Goal: Task Accomplishment & Management: Use online tool/utility

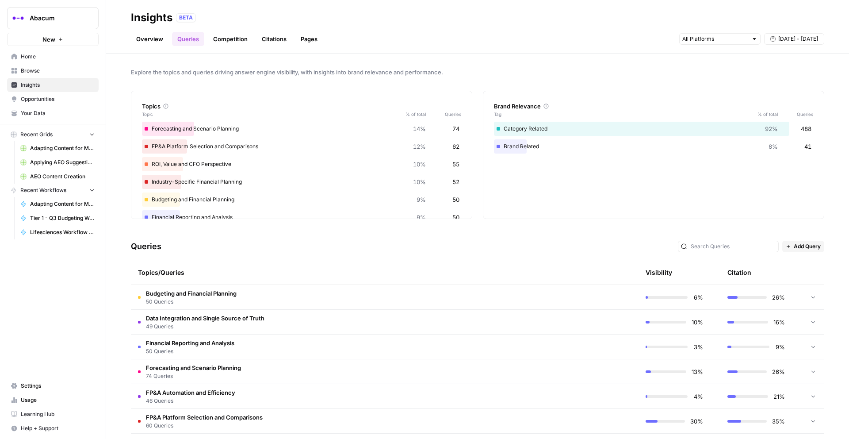
click at [45, 58] on span "Home" at bounding box center [58, 57] width 74 height 8
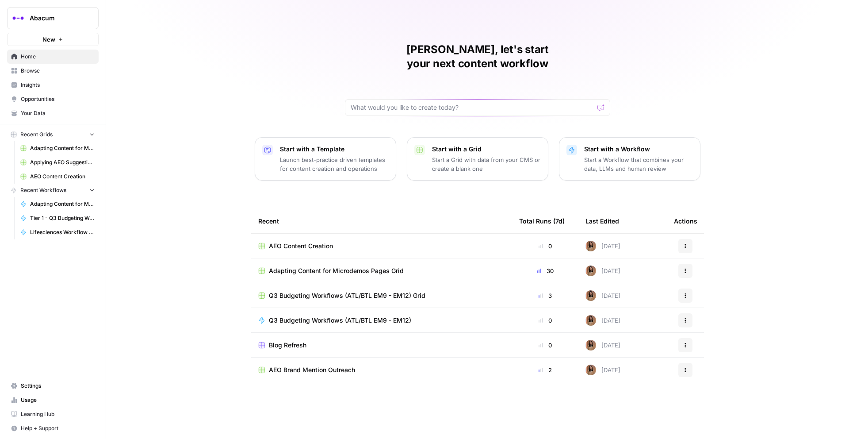
click at [287, 341] on span "Blog Refresh" at bounding box center [288, 345] width 38 height 9
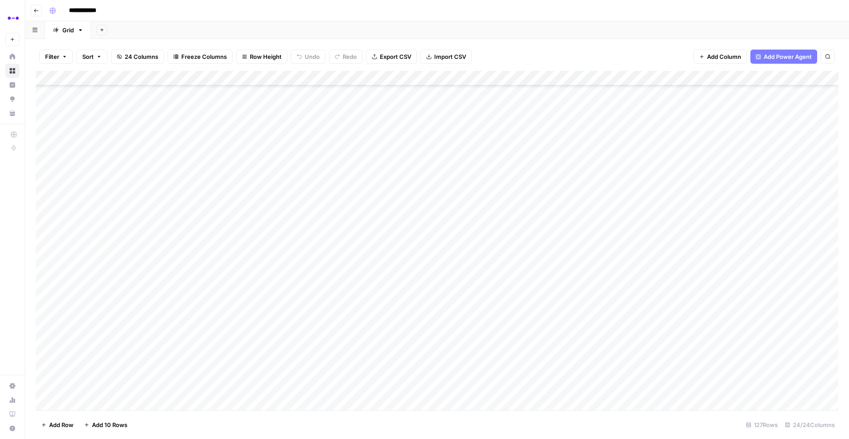
scroll to position [1493, 0]
click at [177, 194] on div "Add Column" at bounding box center [437, 240] width 803 height 339
click at [332, 192] on div "Add Column" at bounding box center [437, 240] width 803 height 339
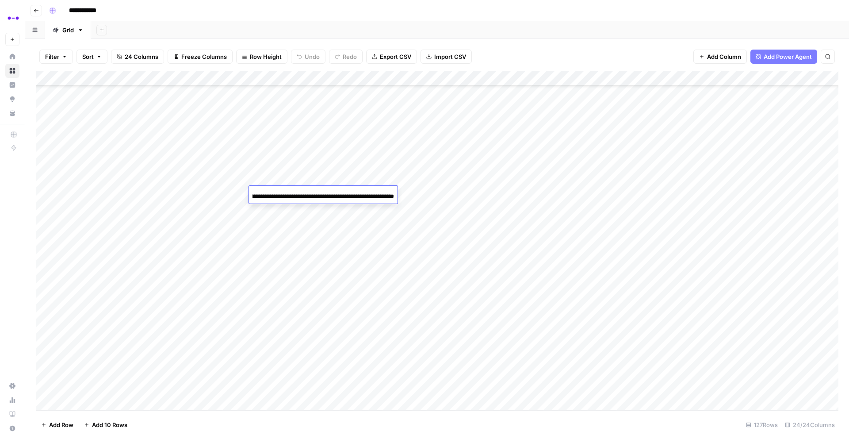
click at [332, 192] on input "**********" at bounding box center [324, 196] width 142 height 11
click at [353, 194] on input "**********" at bounding box center [324, 196] width 142 height 11
drag, startPoint x: 393, startPoint y: 196, endPoint x: 261, endPoint y: 197, distance: 131.4
click at [261, 197] on input "**********" at bounding box center [324, 196] width 142 height 11
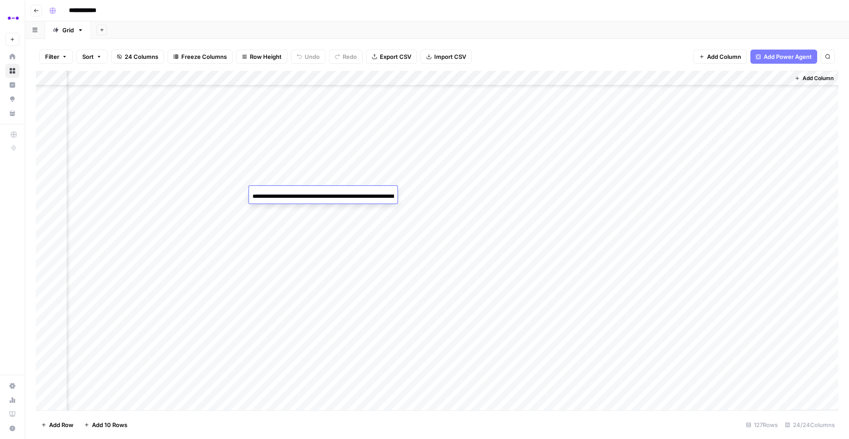
click at [516, 194] on div "Add Column" at bounding box center [437, 240] width 803 height 339
click at [665, 195] on div "Add Column" at bounding box center [437, 240] width 803 height 339
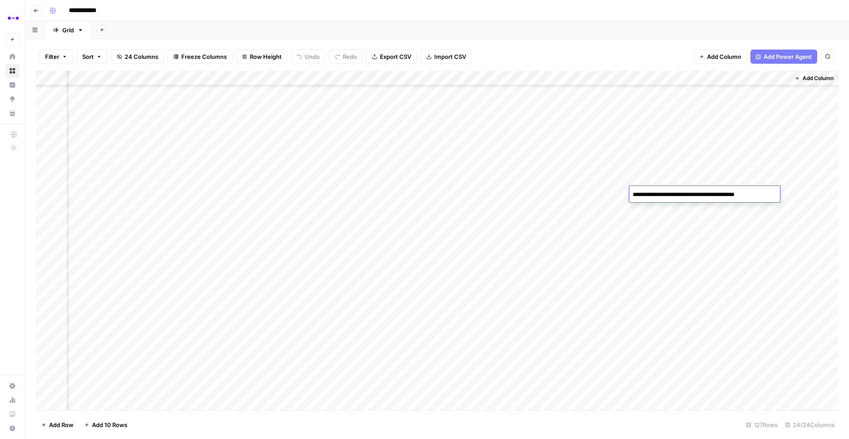
click at [665, 195] on textarea "**********" at bounding box center [705, 194] width 151 height 12
click at [742, 210] on div "Add Column" at bounding box center [437, 240] width 803 height 339
click at [736, 192] on div "Add Column" at bounding box center [437, 240] width 803 height 339
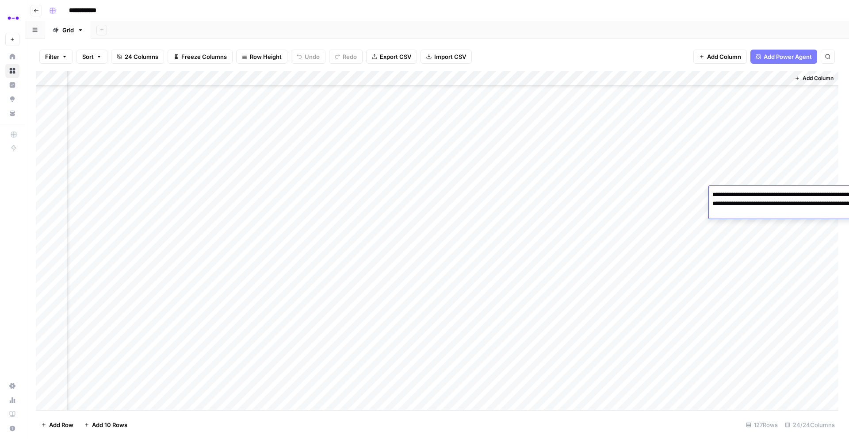
click at [736, 192] on textarea "**********" at bounding box center [797, 203] width 177 height 30
click at [648, 215] on div "Add Column" at bounding box center [437, 240] width 803 height 339
click at [663, 195] on div "Add Column" at bounding box center [437, 240] width 803 height 339
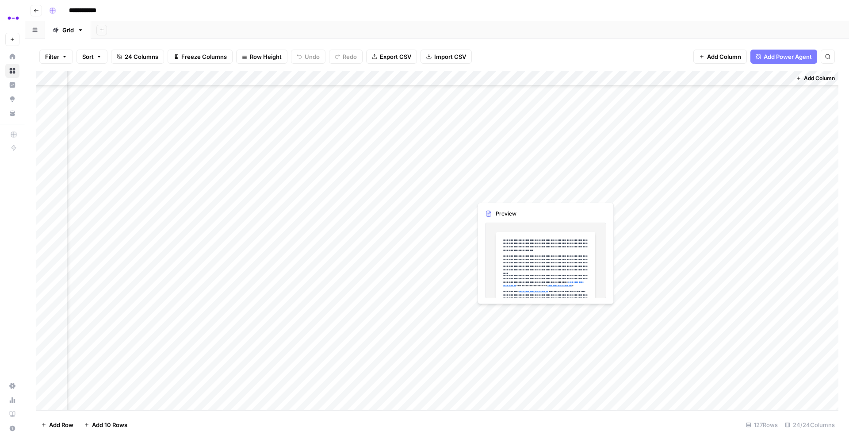
click at [506, 192] on div "Add Column" at bounding box center [437, 240] width 803 height 339
click at [543, 193] on div "Add Column" at bounding box center [437, 240] width 803 height 339
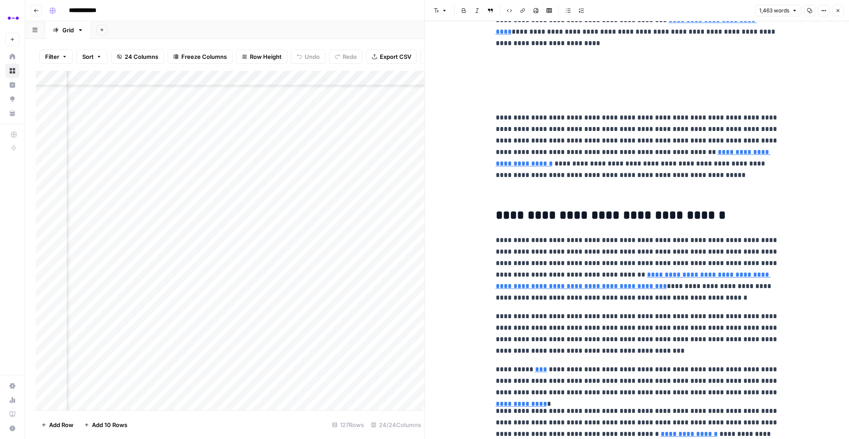
scroll to position [243, 0]
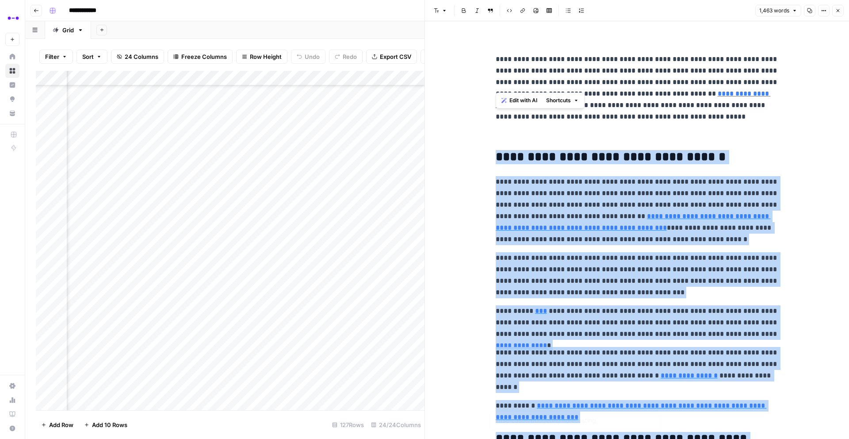
type input "https://www.abacum.ai/blog/automated-financial-reporting"
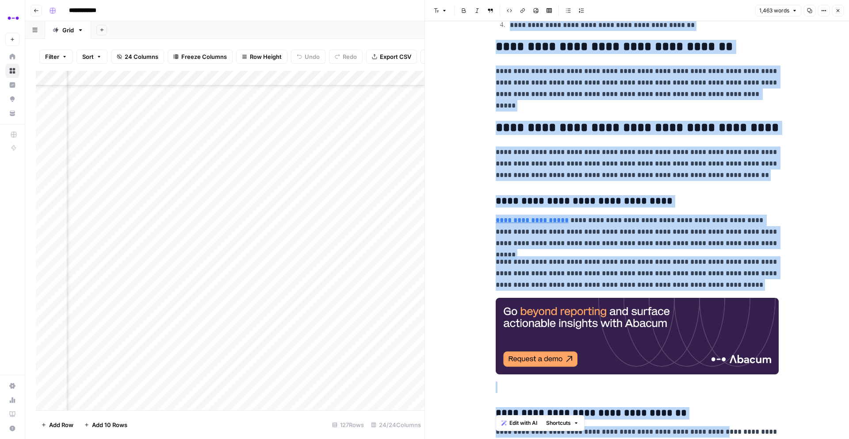
scroll to position [1557, 0]
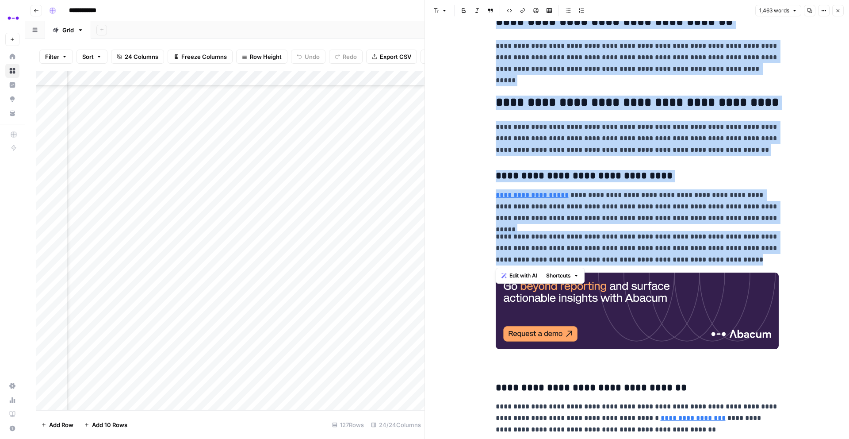
drag, startPoint x: 495, startPoint y: 203, endPoint x: 741, endPoint y: 261, distance: 253.8
copy div "**********"
drag, startPoint x: 732, startPoint y: 415, endPoint x: 678, endPoint y: 397, distance: 57.4
click at [729, 415] on span "Reload" at bounding box center [732, 412] width 18 height 8
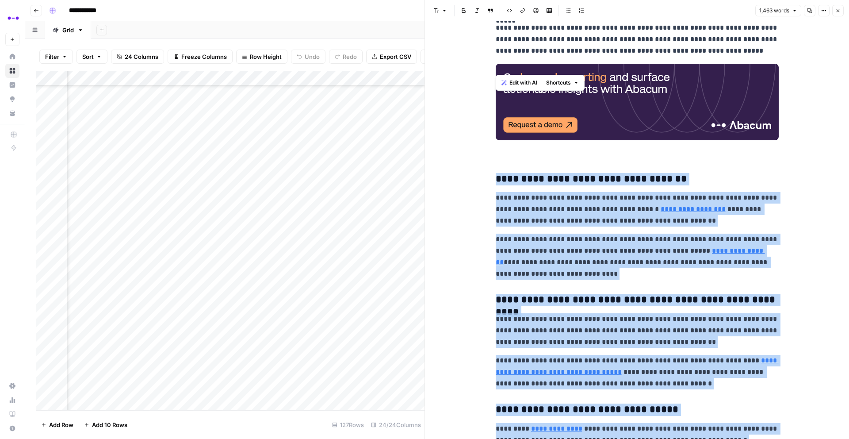
scroll to position [2180, 0]
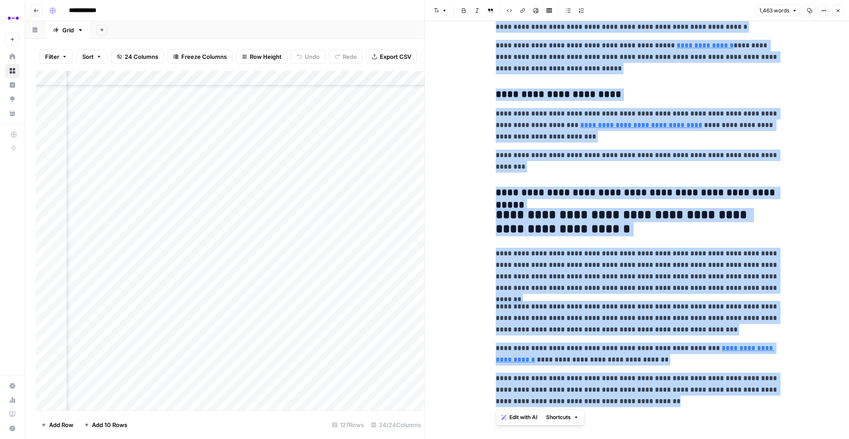
drag, startPoint x: 497, startPoint y: 175, endPoint x: 714, endPoint y: 407, distance: 317.4
copy div "**********"
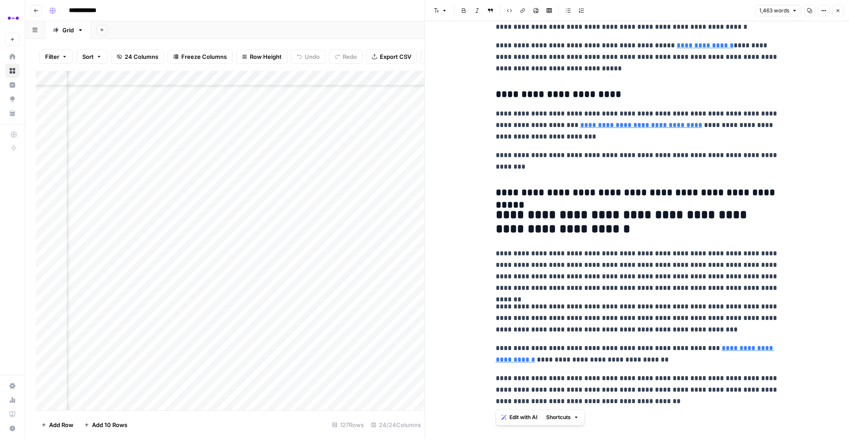
click at [591, 189] on h3 "**********" at bounding box center [637, 193] width 283 height 12
click at [841, 11] on span "Close" at bounding box center [841, 11] width 0 height 0
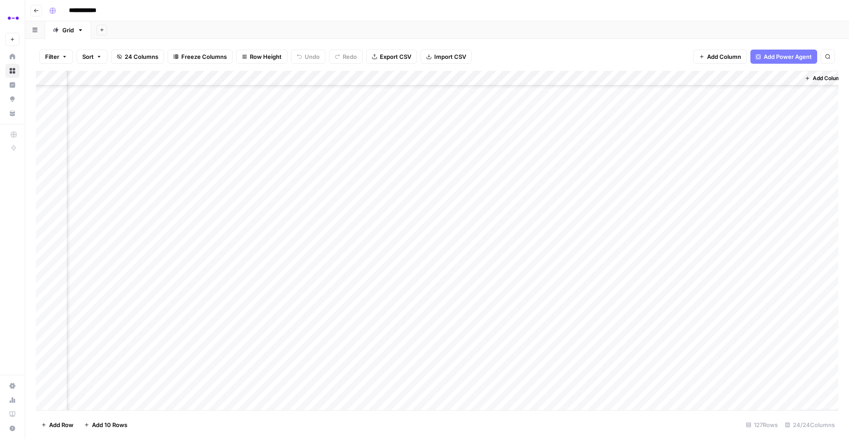
scroll to position [1580, 0]
click at [112, 111] on div "Add Column" at bounding box center [437, 240] width 803 height 339
click at [101, 158] on button "Published" at bounding box center [98, 157] width 34 height 11
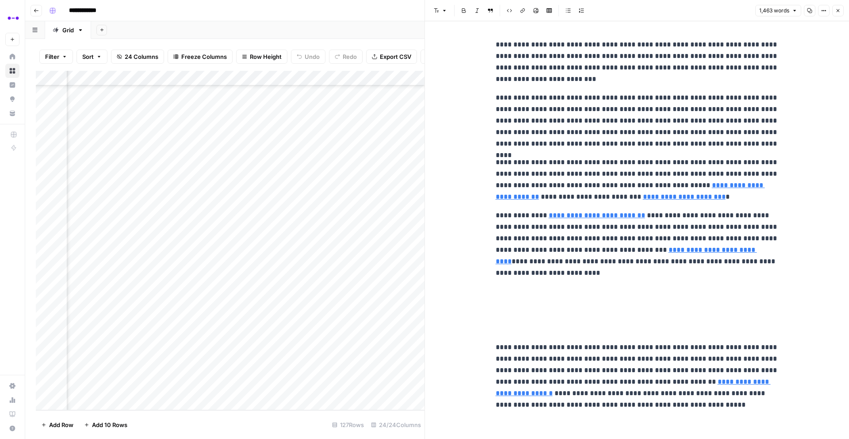
click at [839, 10] on icon "button" at bounding box center [838, 10] width 5 height 5
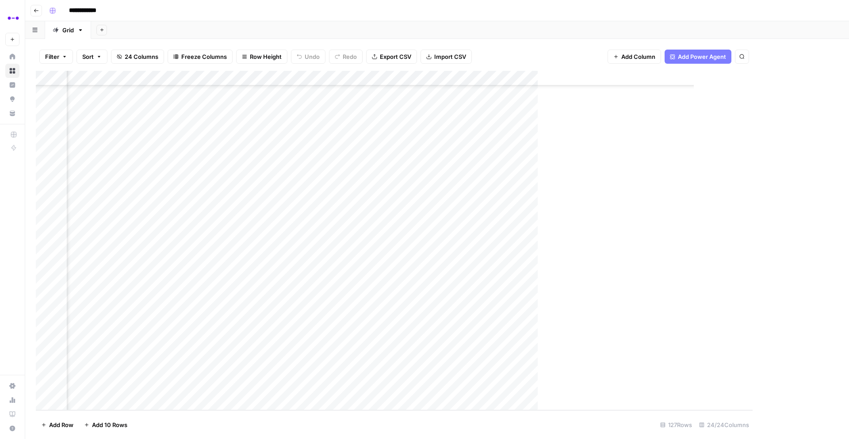
scroll to position [1600, 1324]
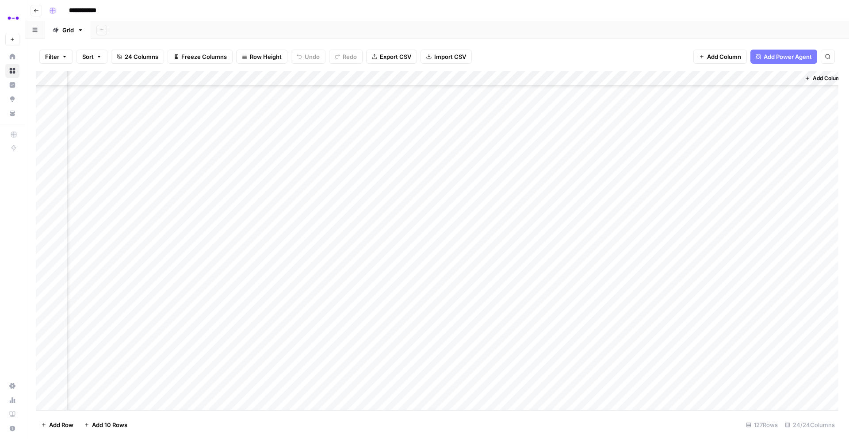
click at [602, 326] on div "Add Column" at bounding box center [437, 240] width 803 height 339
click at [601, 339] on div "Add Column" at bounding box center [437, 240] width 803 height 339
click at [597, 353] on div "Add Column" at bounding box center [437, 240] width 803 height 339
click at [601, 372] on div "Add Column" at bounding box center [437, 240] width 803 height 339
click at [602, 389] on div "Add Column" at bounding box center [437, 240] width 803 height 339
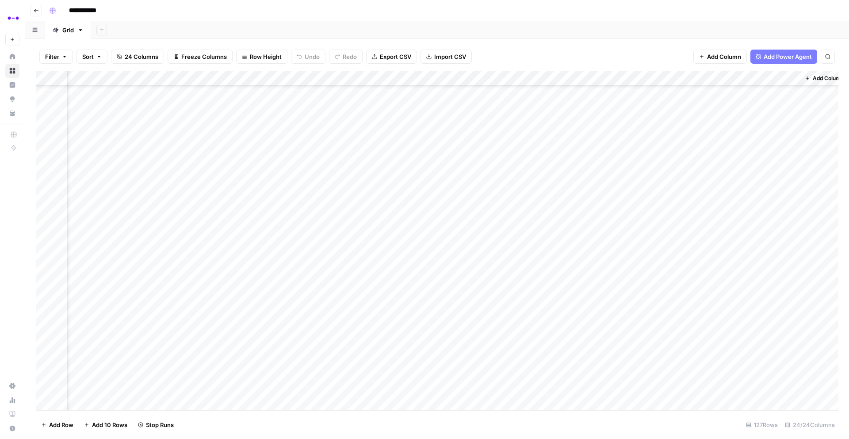
click at [598, 342] on div "Add Column" at bounding box center [437, 240] width 803 height 339
click at [235, 153] on div "Add Column" at bounding box center [437, 240] width 803 height 339
click at [307, 154] on div "Add Column" at bounding box center [437, 240] width 803 height 339
click at [338, 152] on div "Add Column" at bounding box center [437, 240] width 803 height 339
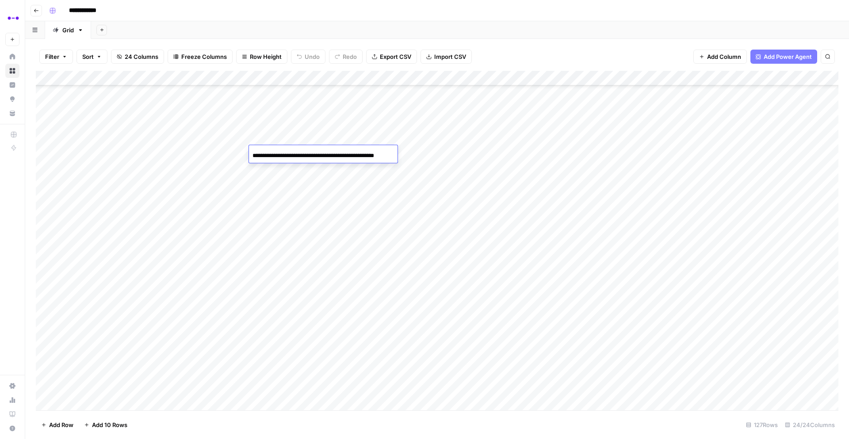
click at [338, 152] on input "**********" at bounding box center [324, 155] width 142 height 11
drag, startPoint x: 327, startPoint y: 154, endPoint x: 310, endPoint y: 158, distance: 17.2
click at [327, 154] on input "**********" at bounding box center [324, 155] width 142 height 11
drag, startPoint x: 306, startPoint y: 157, endPoint x: 421, endPoint y: 153, distance: 115.1
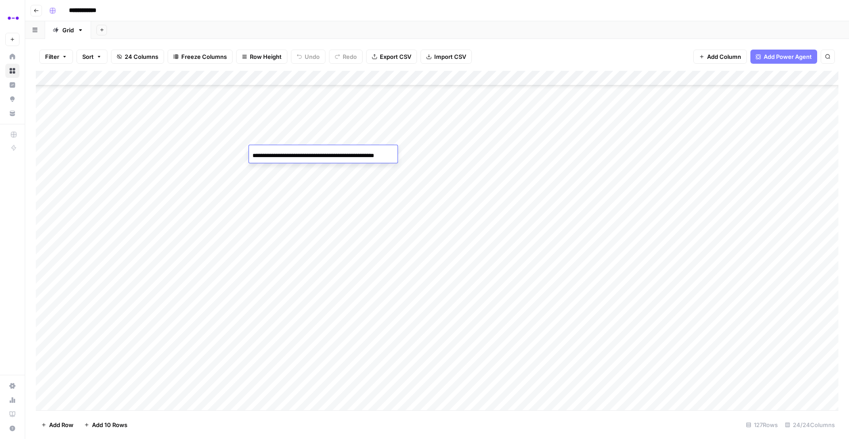
click at [421, 153] on body "**********" at bounding box center [424, 219] width 849 height 439
click at [501, 153] on div "Add Column" at bounding box center [437, 240] width 803 height 339
click at [792, 121] on div "Add Column" at bounding box center [437, 240] width 803 height 339
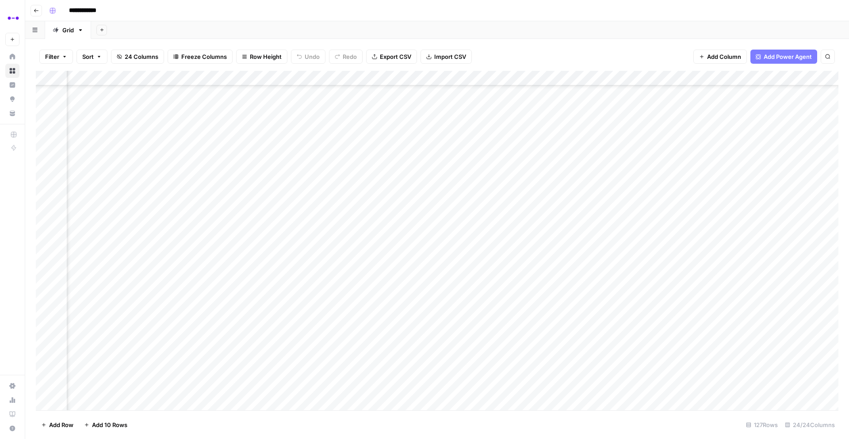
click at [792, 121] on div "Add Column" at bounding box center [437, 240] width 803 height 339
click at [792, 121] on textarea "**********" at bounding box center [846, 128] width 177 height 21
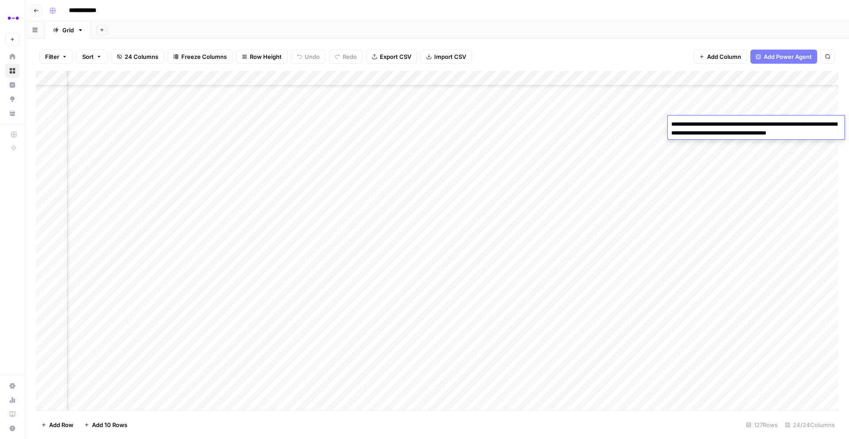
click at [575, 124] on div "Add Column" at bounding box center [437, 240] width 803 height 339
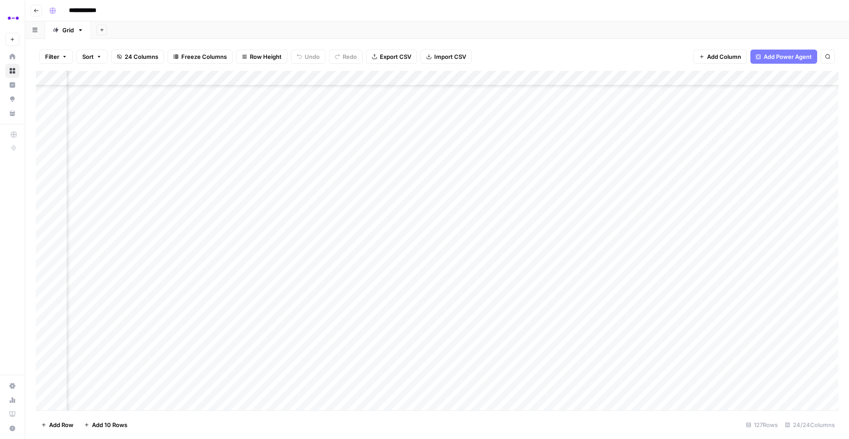
click at [575, 124] on div "Add Column" at bounding box center [437, 240] width 803 height 339
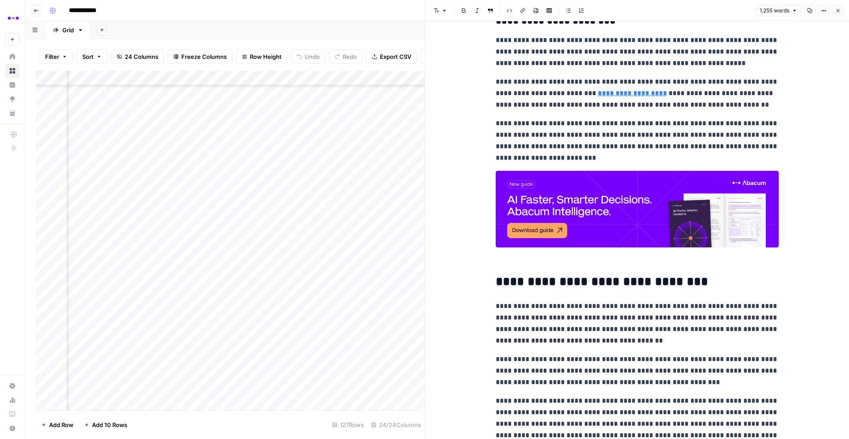
scroll to position [1539, 0]
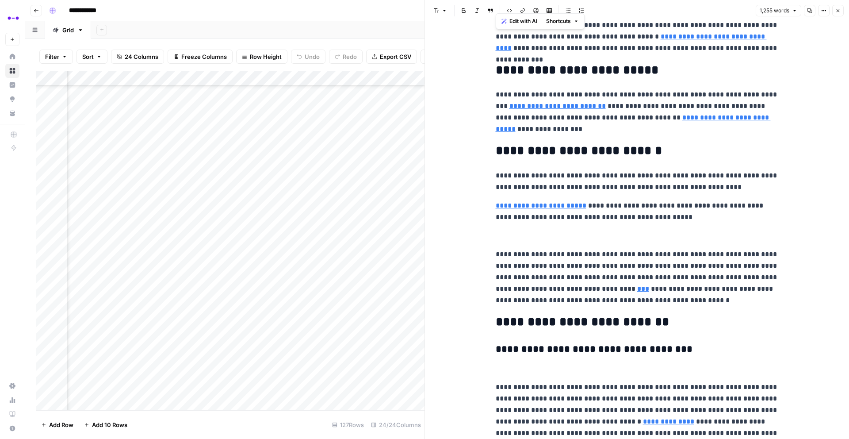
scroll to position [0, 0]
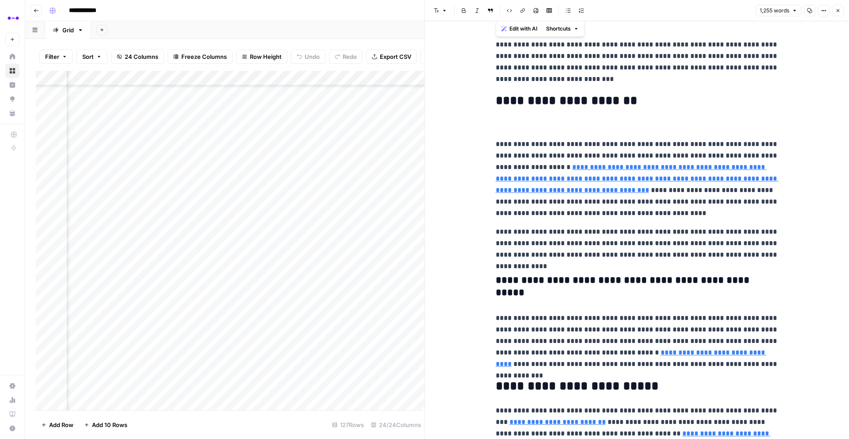
drag, startPoint x: 582, startPoint y: 172, endPoint x: 475, endPoint y: 36, distance: 173.3
copy div "**********"
type input "[URL][DOMAIN_NAME]"
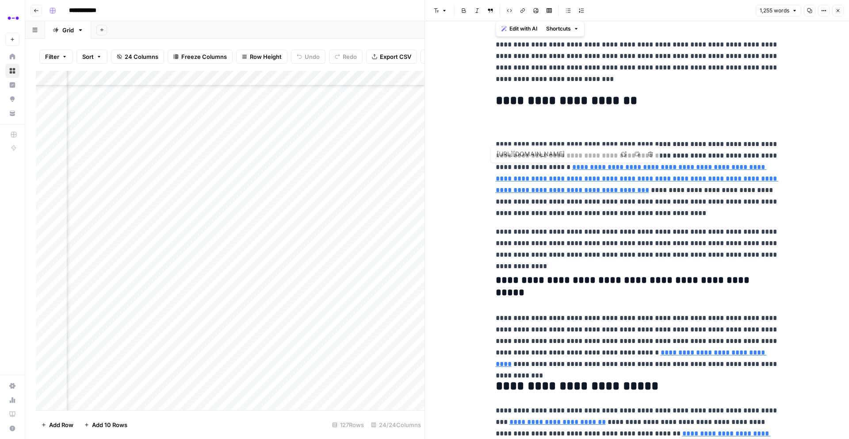
click at [518, 180] on link "**********" at bounding box center [637, 179] width 283 height 30
click at [836, 10] on icon "button" at bounding box center [838, 10] width 5 height 5
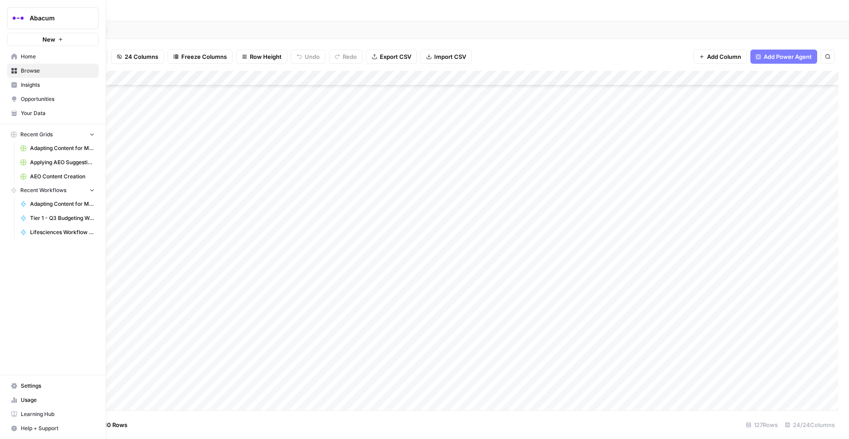
click at [23, 84] on span "Insights" at bounding box center [58, 85] width 74 height 8
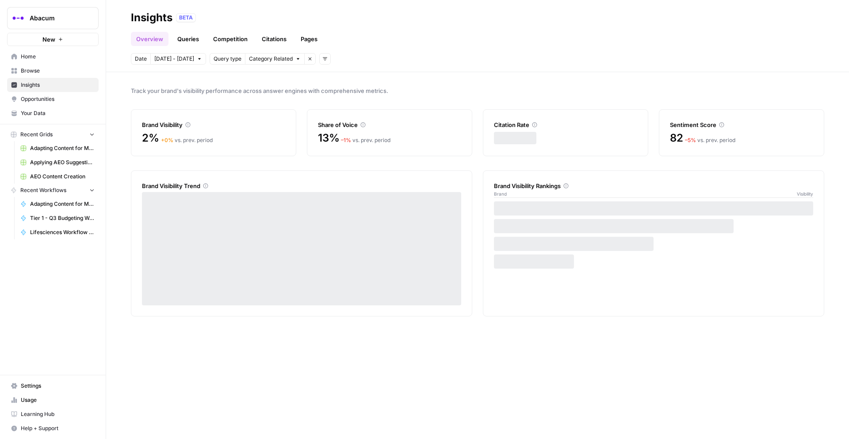
click at [186, 40] on link "Queries" at bounding box center [188, 39] width 32 height 14
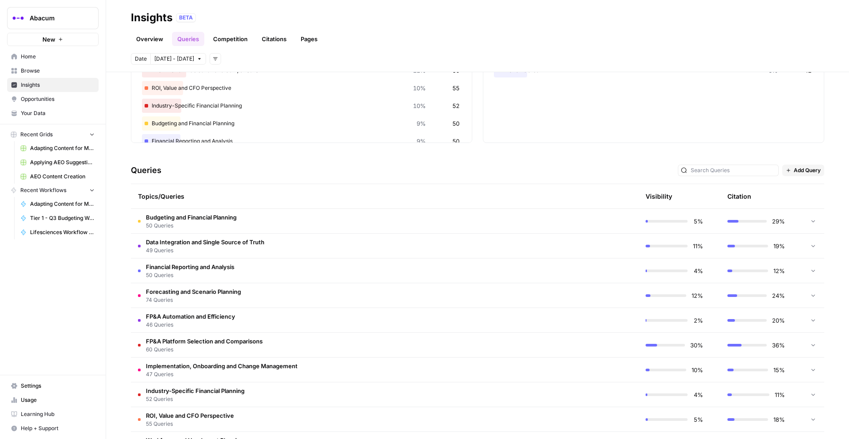
scroll to position [127, 0]
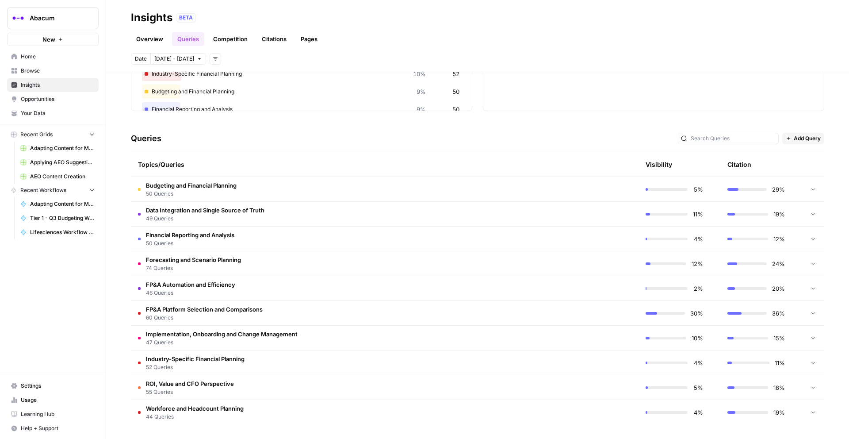
click at [557, 310] on td at bounding box center [597, 313] width 84 height 24
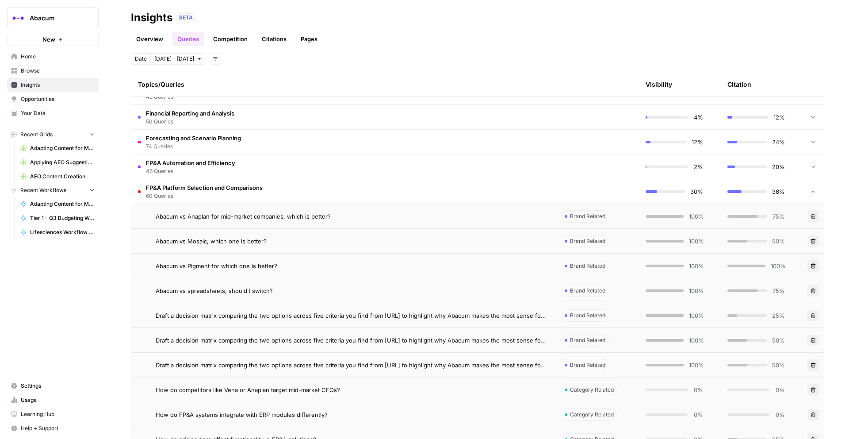
scroll to position [247, 0]
click at [400, 221] on div "Abacum vs Anaplan for mid-market companies, which is better?" at bounding box center [352, 217] width 392 height 9
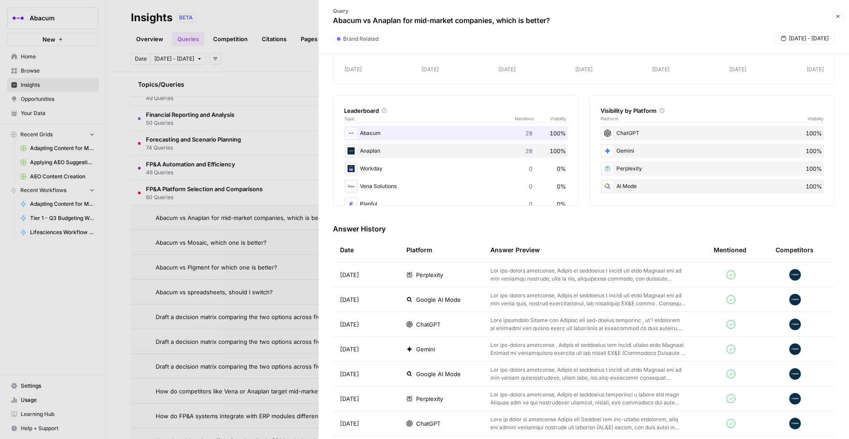
scroll to position [104, 0]
click at [422, 321] on span "ChatGPT" at bounding box center [428, 323] width 24 height 9
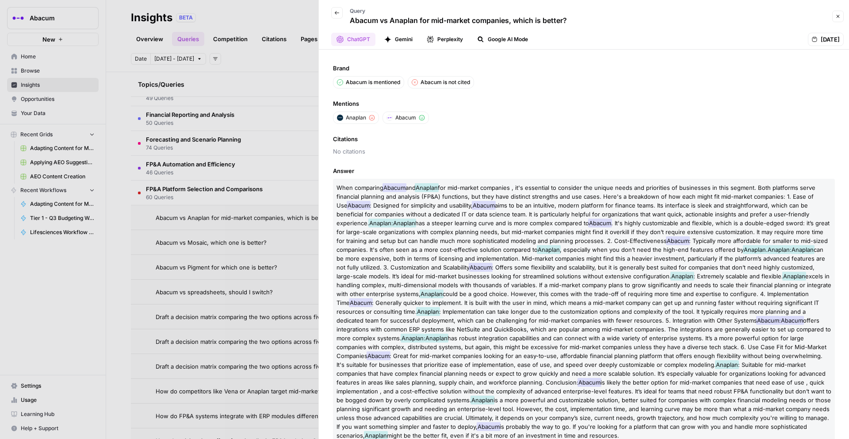
click at [299, 193] on div at bounding box center [424, 219] width 849 height 439
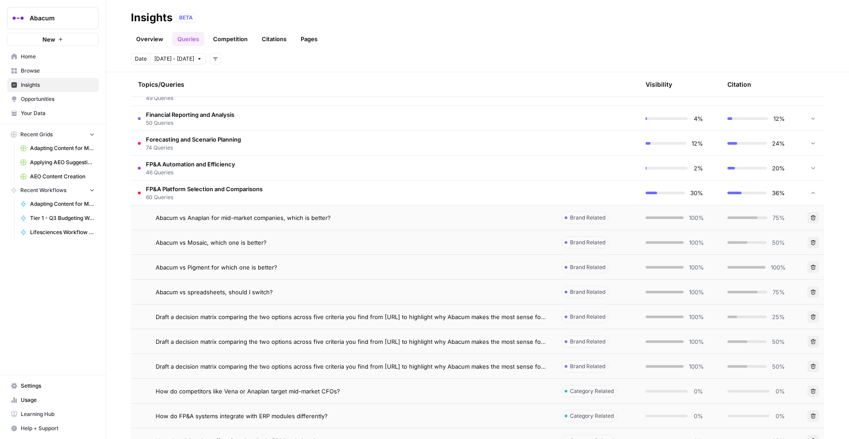
click at [242, 244] on span "Abacum vs Mosaic, which one is better?" at bounding box center [211, 242] width 111 height 9
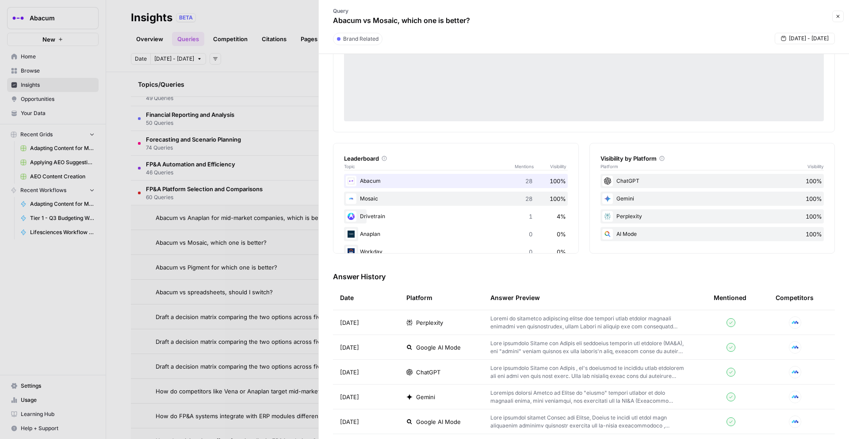
scroll to position [69, 0]
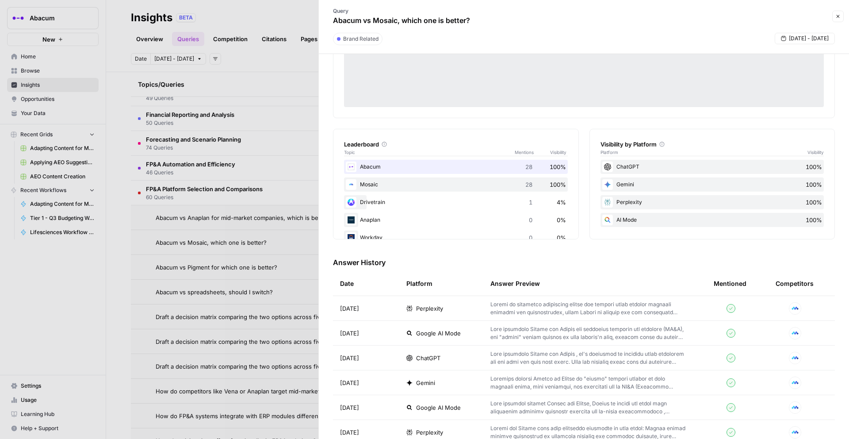
click at [429, 359] on span "ChatGPT" at bounding box center [428, 357] width 24 height 9
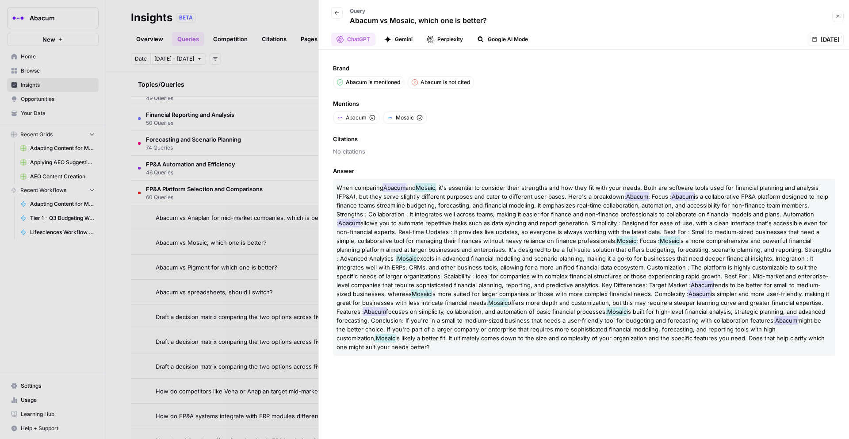
click at [392, 39] on button "Gemini" at bounding box center [398, 39] width 39 height 13
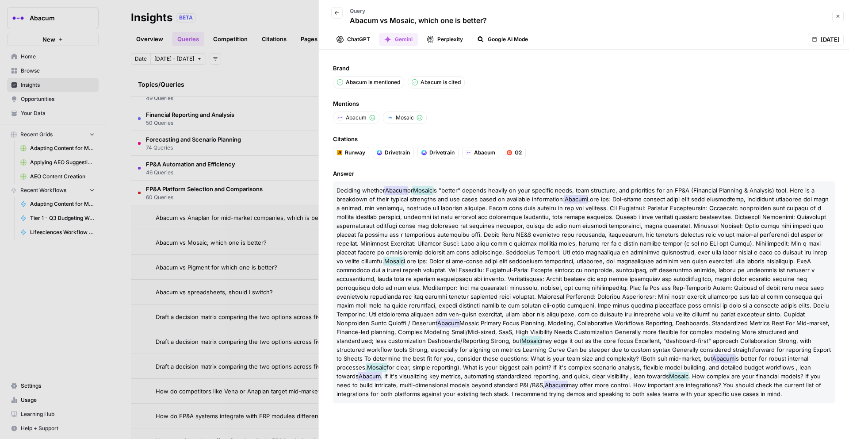
click at [440, 39] on button "Perplexity" at bounding box center [445, 39] width 47 height 13
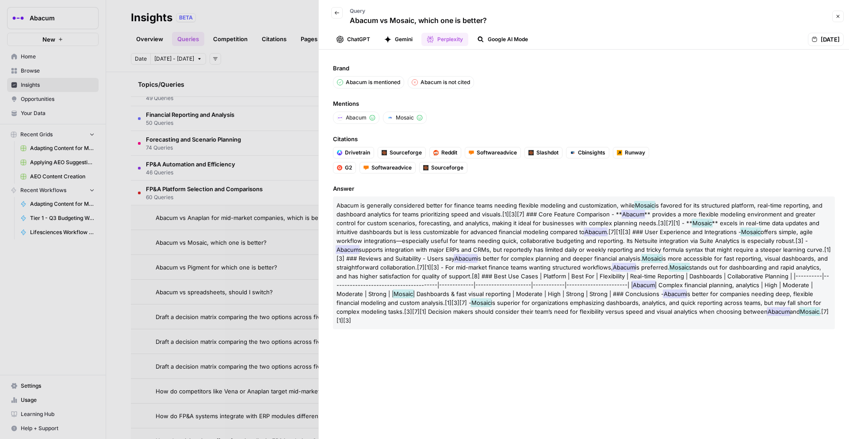
click at [496, 40] on button "Google AI Mode" at bounding box center [502, 39] width 61 height 13
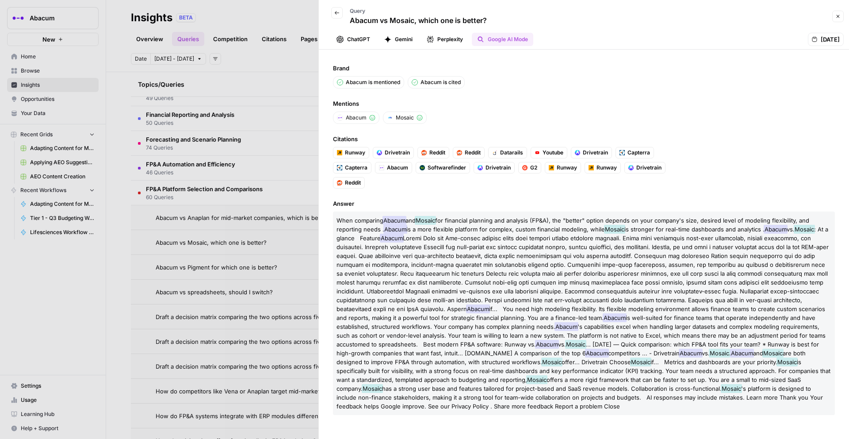
click at [340, 12] on button "Back" at bounding box center [337, 13] width 12 height 12
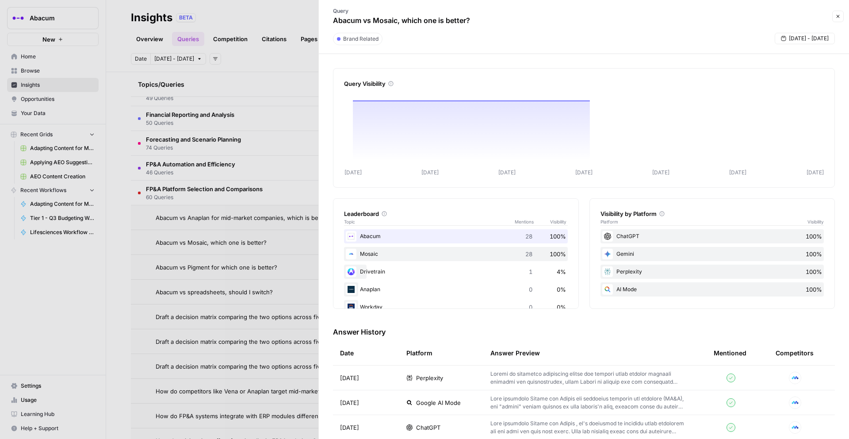
click at [246, 309] on div at bounding box center [424, 219] width 849 height 439
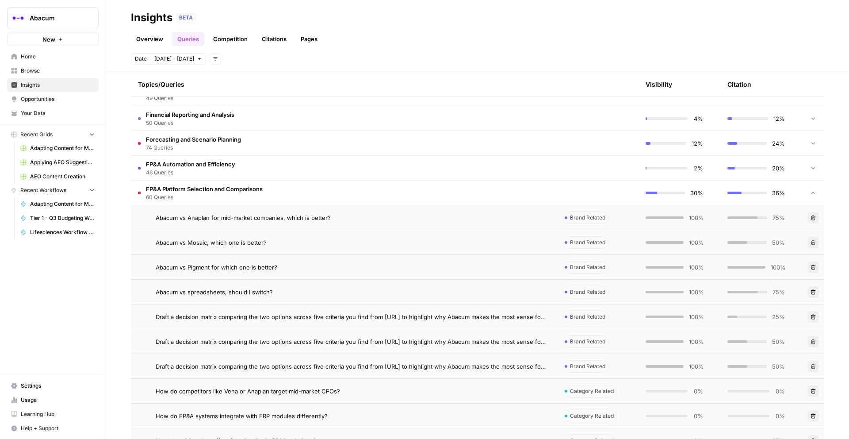
click at [245, 267] on span "Abacum vs Pigment for which one is better?" at bounding box center [217, 267] width 122 height 9
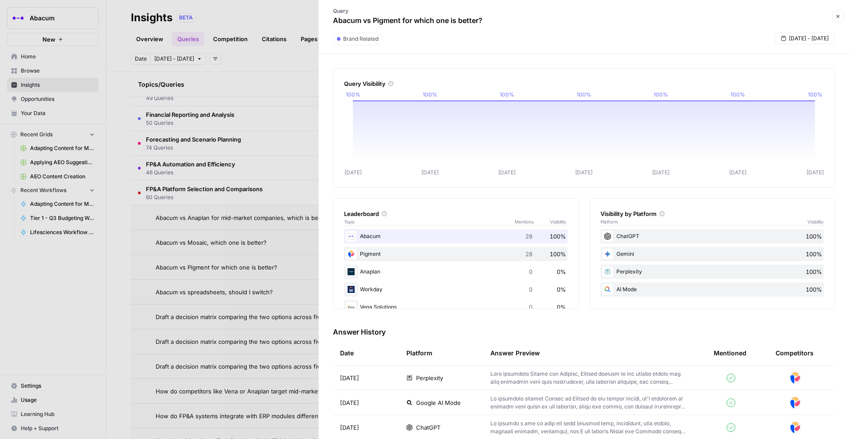
click at [429, 425] on span "ChatGPT" at bounding box center [428, 427] width 24 height 9
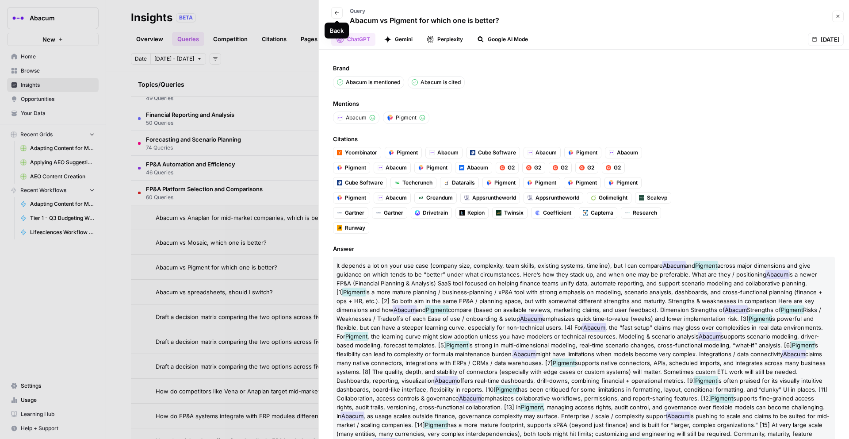
click at [337, 14] on icon "button" at bounding box center [337, 13] width 4 height 4
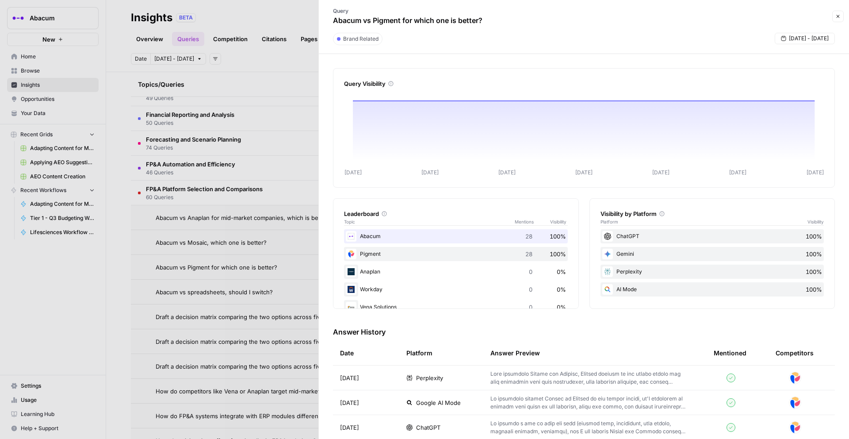
click at [299, 31] on div at bounding box center [424, 219] width 849 height 439
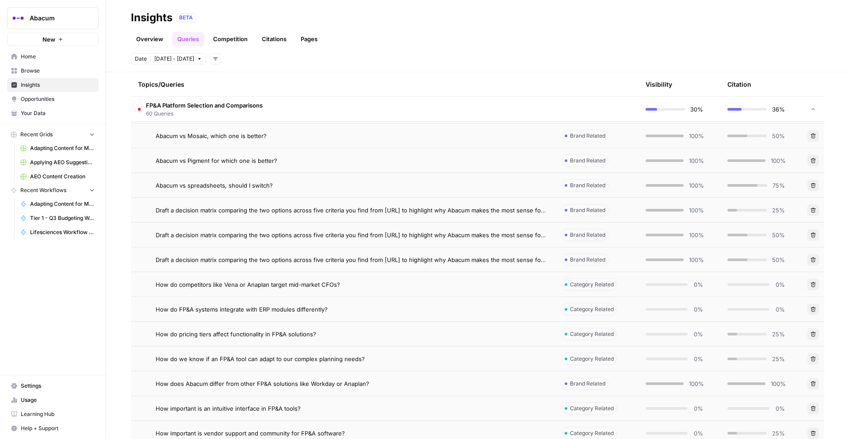
scroll to position [355, 0]
click at [346, 280] on div "How do competitors like Vena or Anaplan target mid-market CFOs?" at bounding box center [352, 282] width 392 height 9
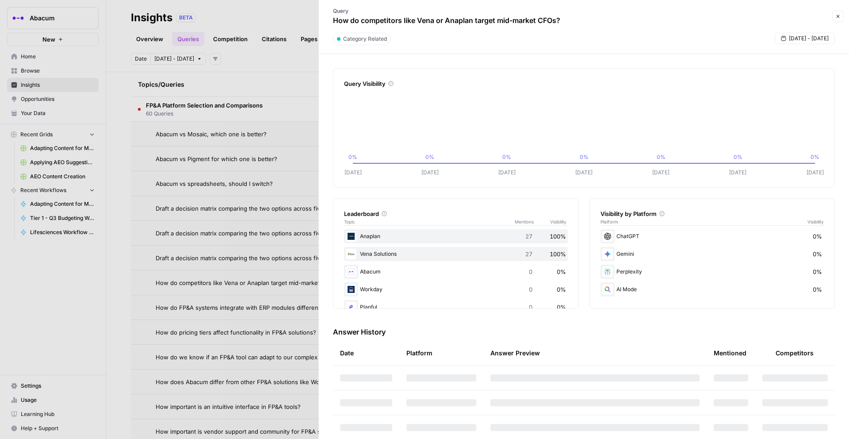
click at [276, 81] on div at bounding box center [424, 219] width 849 height 439
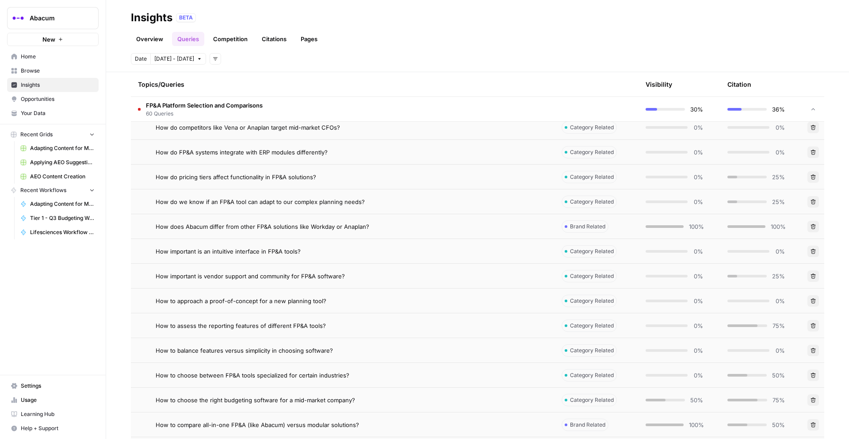
scroll to position [632, 0]
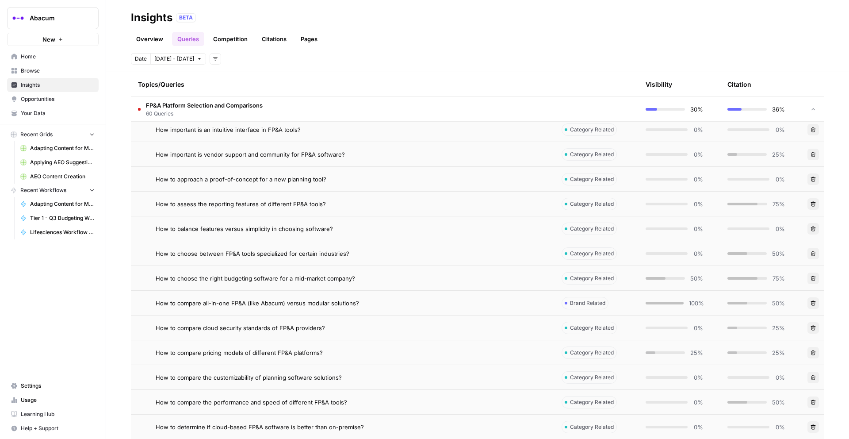
click at [285, 301] on span "How to compare all-in-one FP&A (like Abacum) versus modular solutions?" at bounding box center [258, 303] width 204 height 9
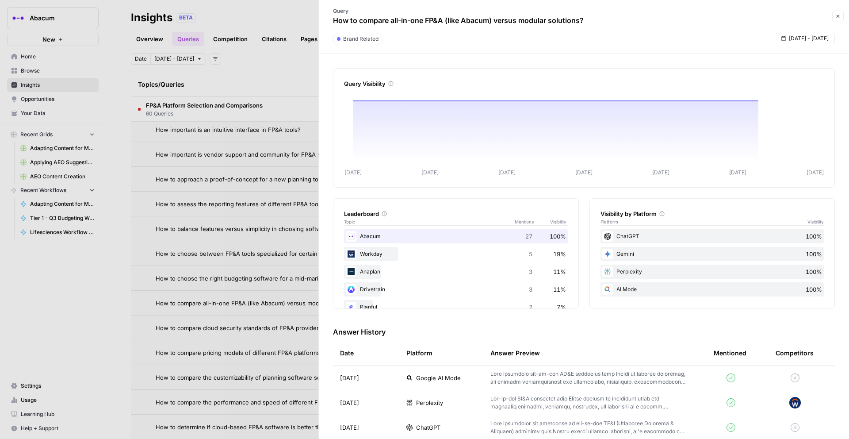
click at [253, 200] on div at bounding box center [424, 219] width 849 height 439
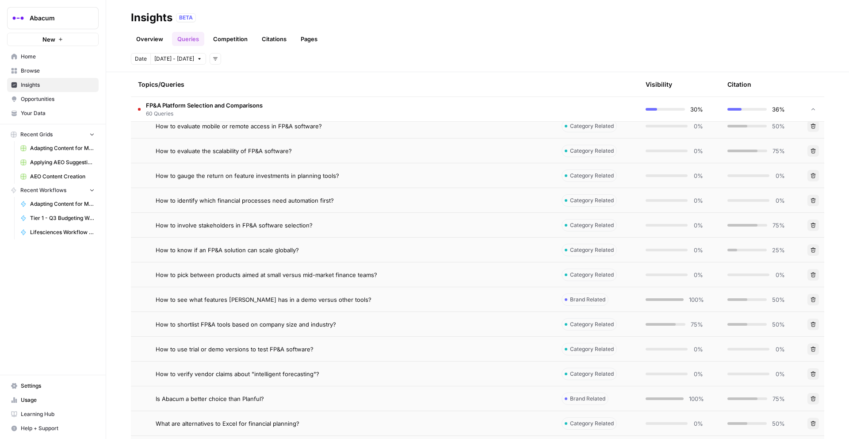
scroll to position [983, 0]
click at [305, 324] on span "How to shortlist FP&A tools based on company size and industry?" at bounding box center [246, 323] width 180 height 9
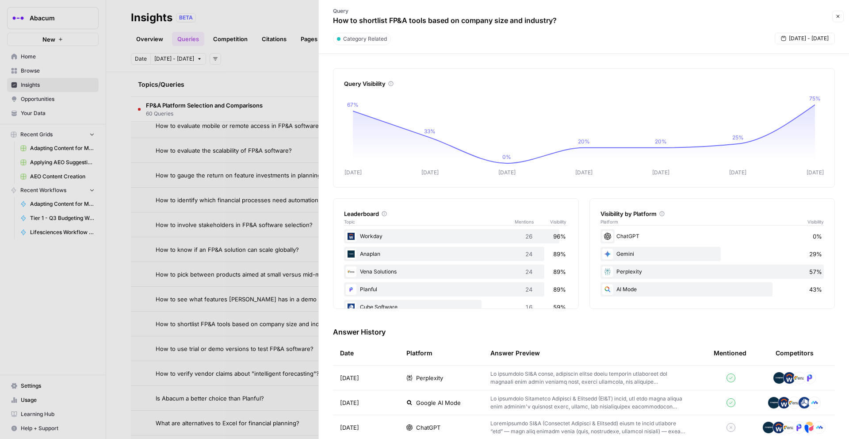
click at [425, 400] on span "Google AI Mode" at bounding box center [438, 402] width 45 height 9
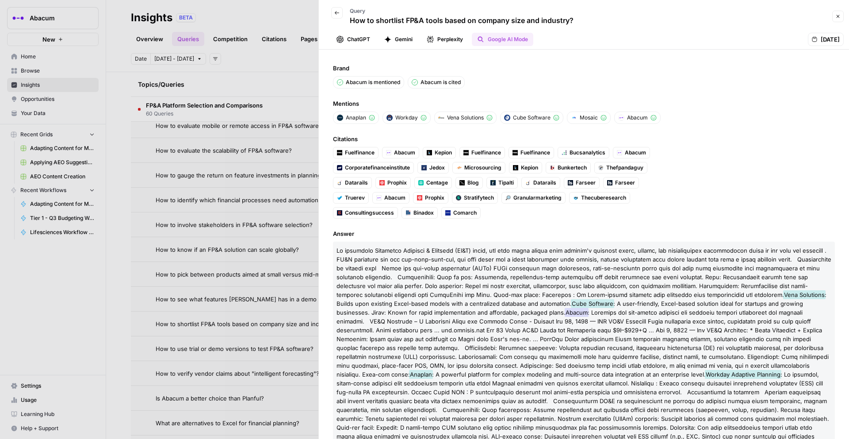
click at [449, 39] on button "Perplexity" at bounding box center [445, 39] width 47 height 13
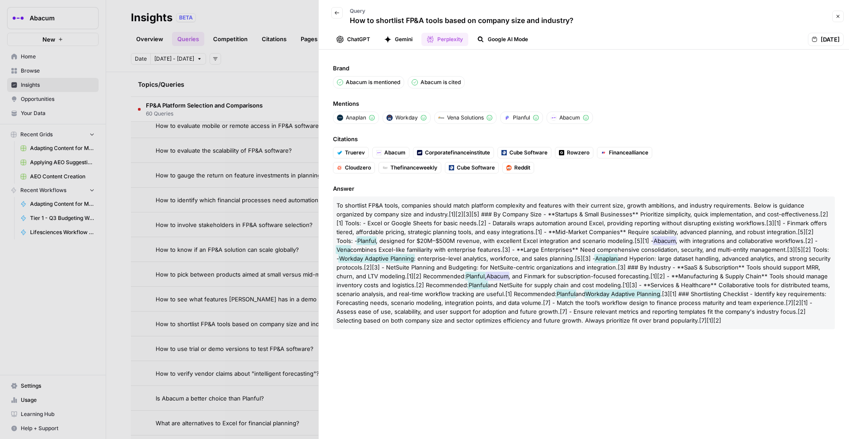
click at [412, 41] on button "Gemini" at bounding box center [398, 39] width 39 height 13
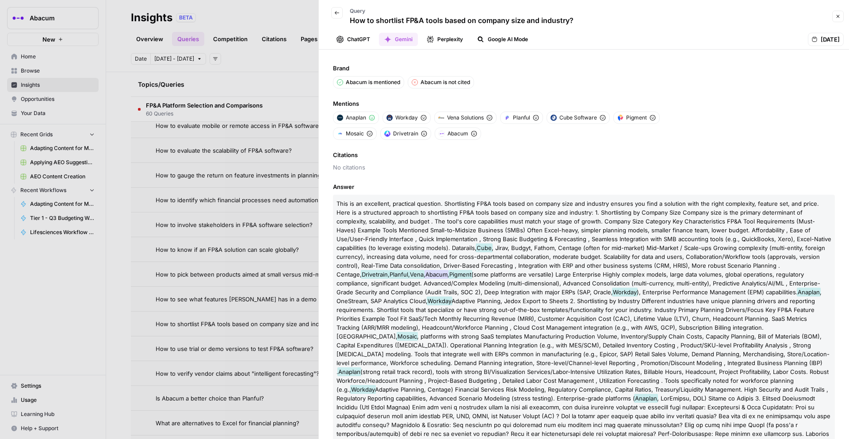
click at [225, 250] on div at bounding box center [424, 219] width 849 height 439
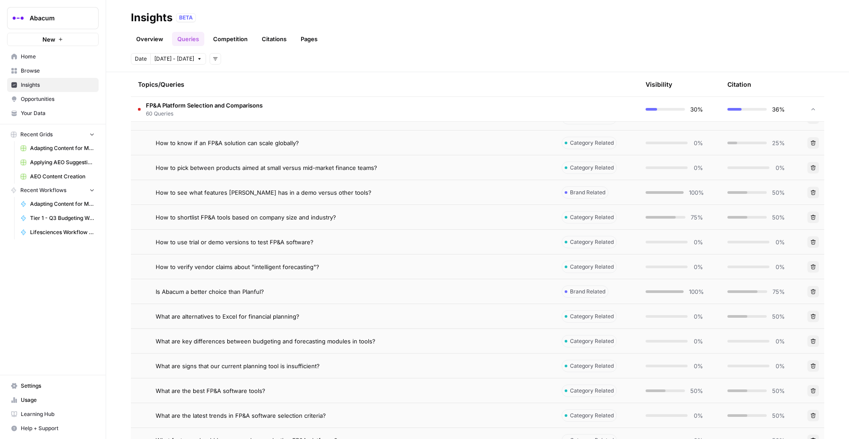
scroll to position [1092, 0]
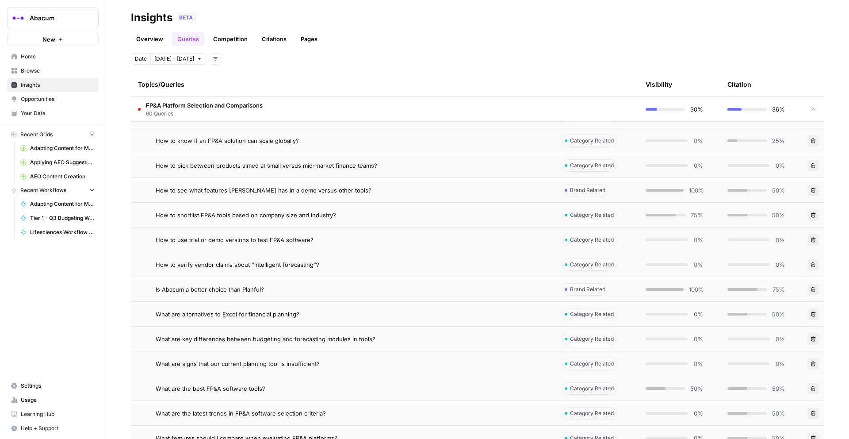
click at [264, 293] on td "Is Abacum a better choice than Planful?" at bounding box center [343, 289] width 424 height 24
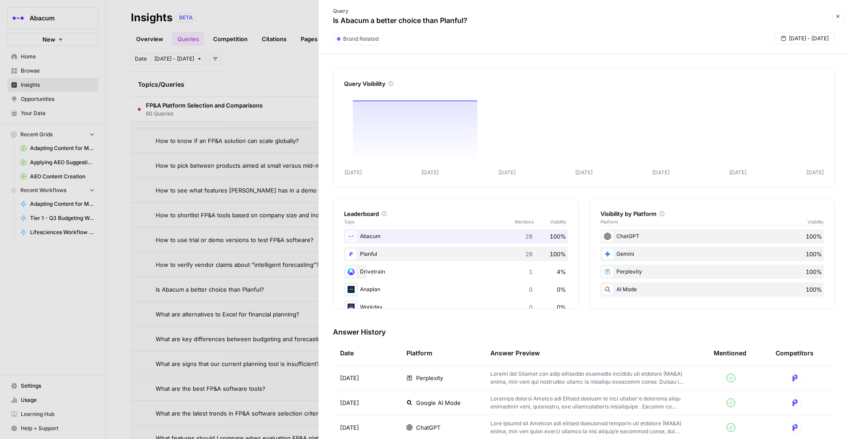
click at [422, 423] on span "ChatGPT" at bounding box center [428, 427] width 24 height 9
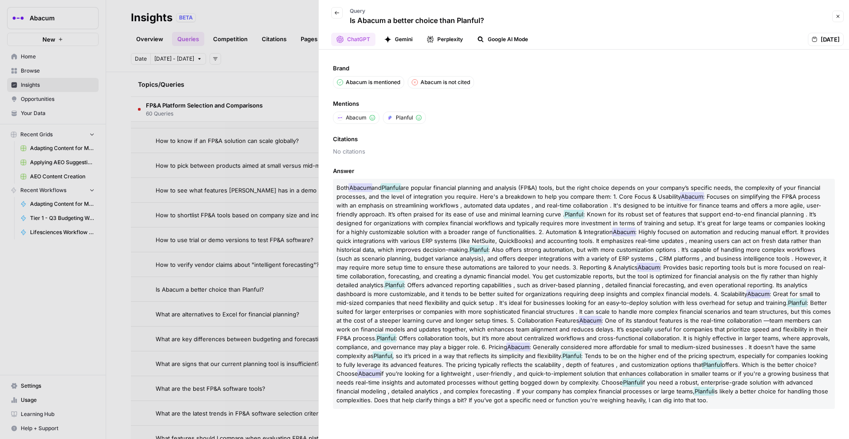
click at [405, 36] on button "Gemini" at bounding box center [398, 39] width 39 height 13
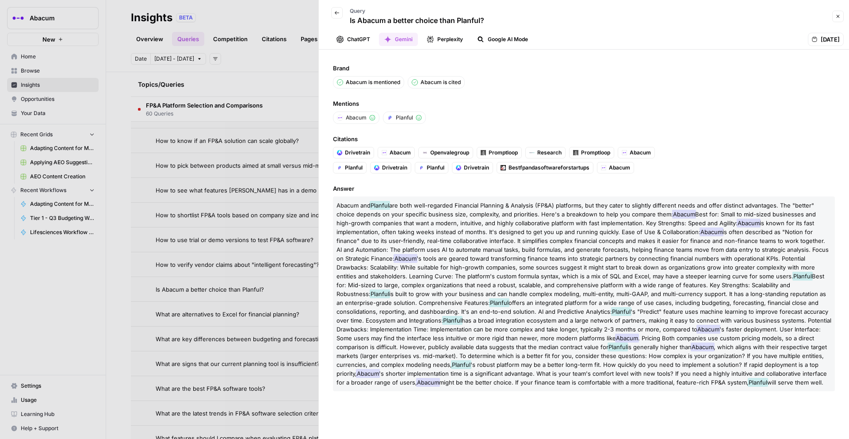
click at [438, 39] on button "Perplexity" at bounding box center [445, 39] width 47 height 13
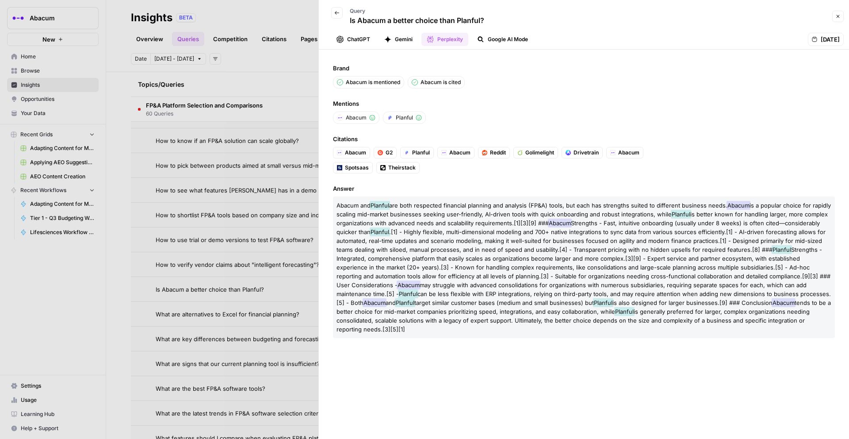
click at [484, 41] on icon "button" at bounding box center [480, 39] width 7 height 7
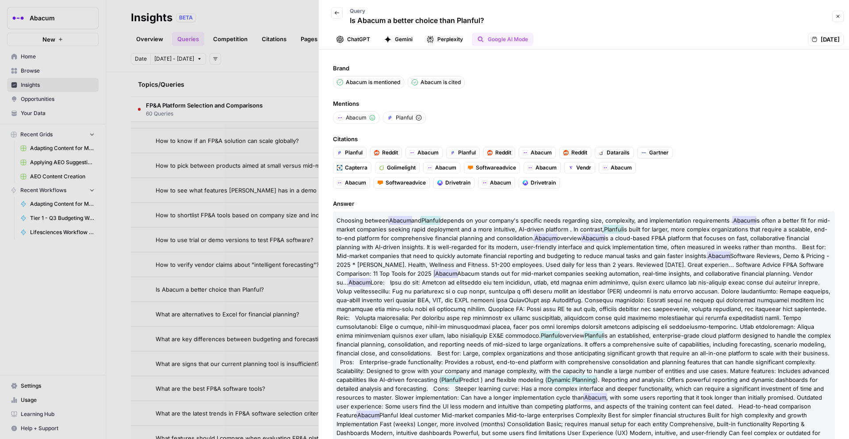
click at [828, 38] on span "[DATE]" at bounding box center [830, 39] width 19 height 9
click at [496, 107] on span "Mentions" at bounding box center [584, 103] width 502 height 9
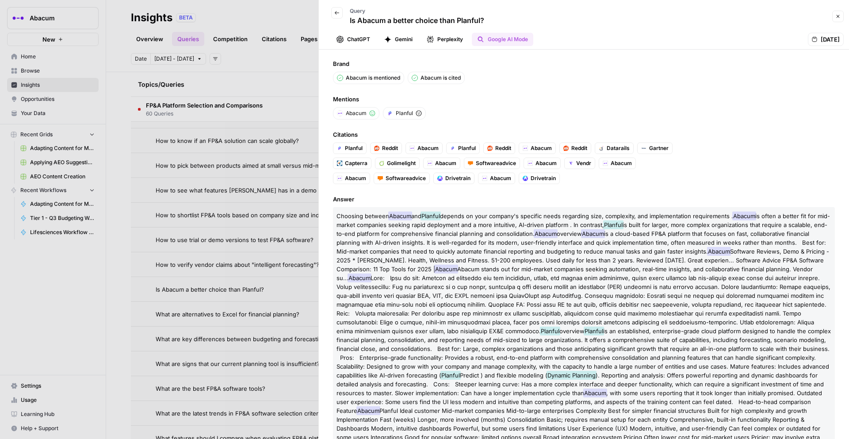
scroll to position [5, 0]
click at [288, 209] on div at bounding box center [424, 219] width 849 height 439
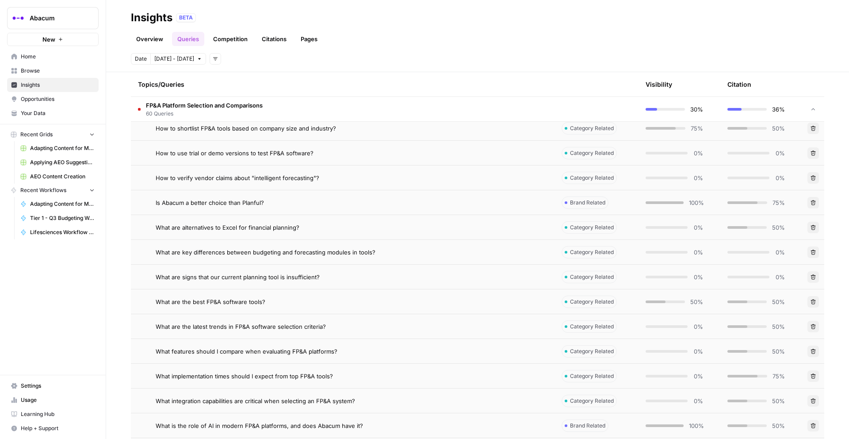
scroll to position [1179, 0]
click at [250, 306] on td "What are the best FP&A software tools?" at bounding box center [343, 301] width 424 height 24
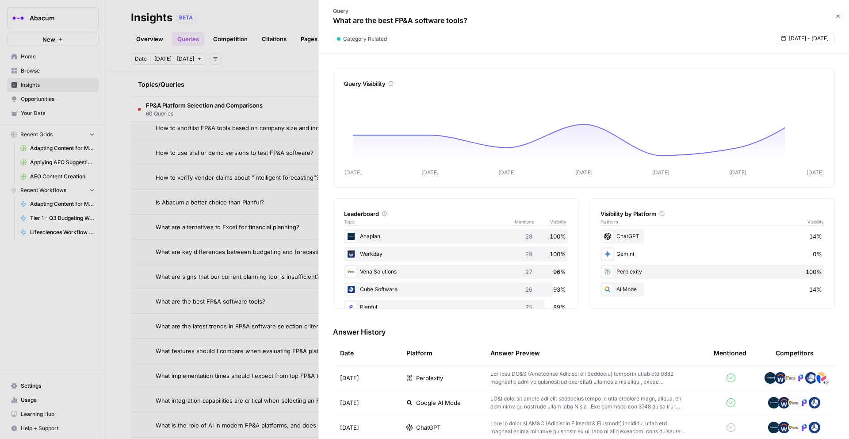
click at [434, 403] on span "Google AI Mode" at bounding box center [438, 402] width 45 height 9
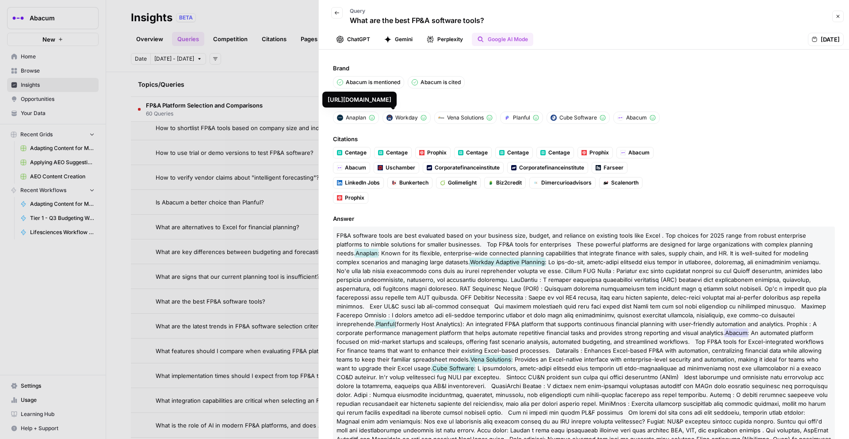
click at [439, 41] on button "Perplexity" at bounding box center [445, 39] width 47 height 13
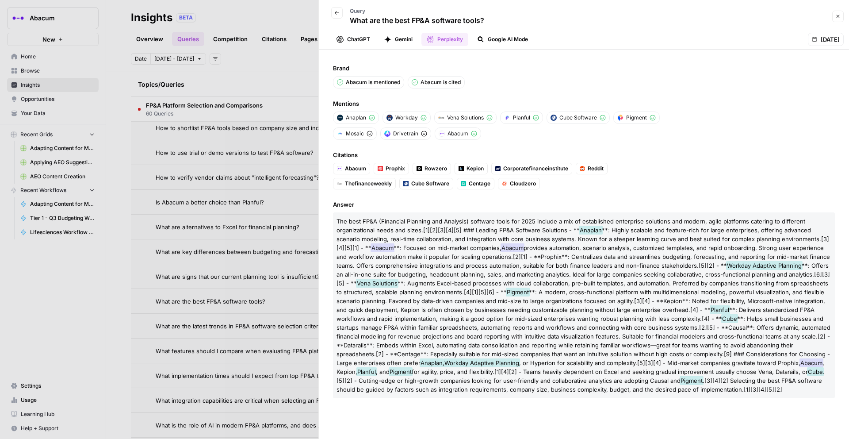
click at [398, 35] on button "Gemini" at bounding box center [398, 39] width 39 height 13
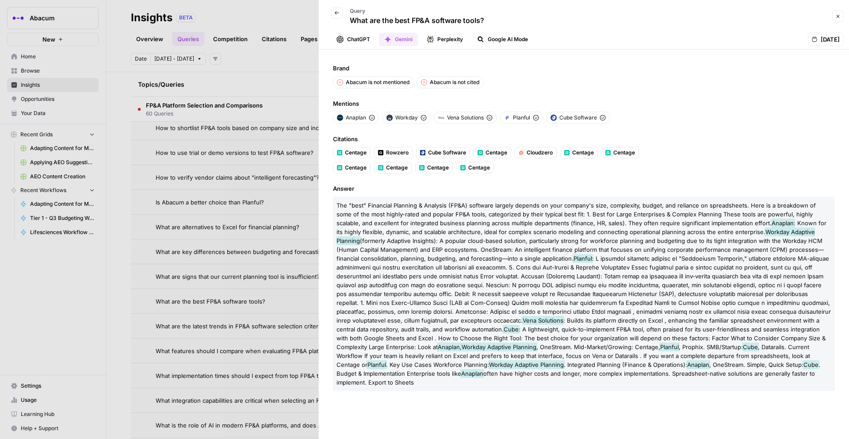
click at [360, 43] on button "ChatGPT" at bounding box center [353, 39] width 44 height 13
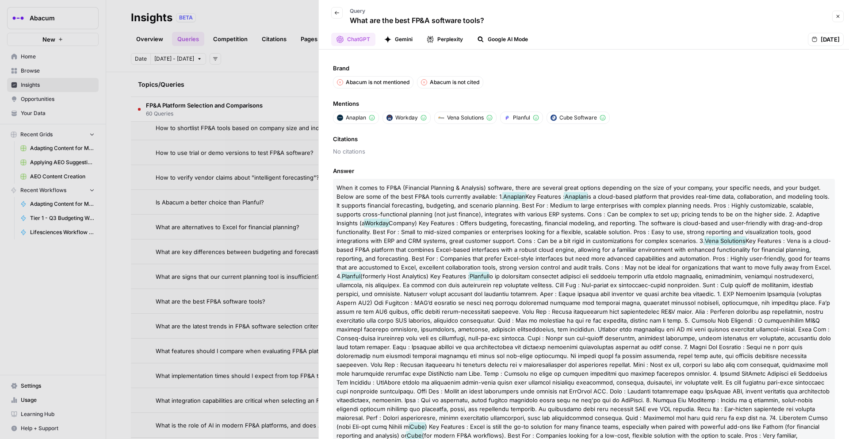
click at [334, 15] on icon "button" at bounding box center [336, 12] width 5 height 5
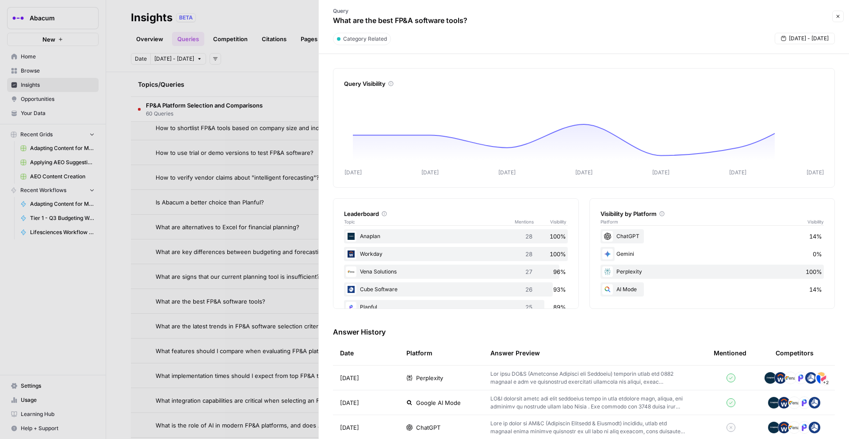
click at [256, 293] on div at bounding box center [424, 219] width 849 height 439
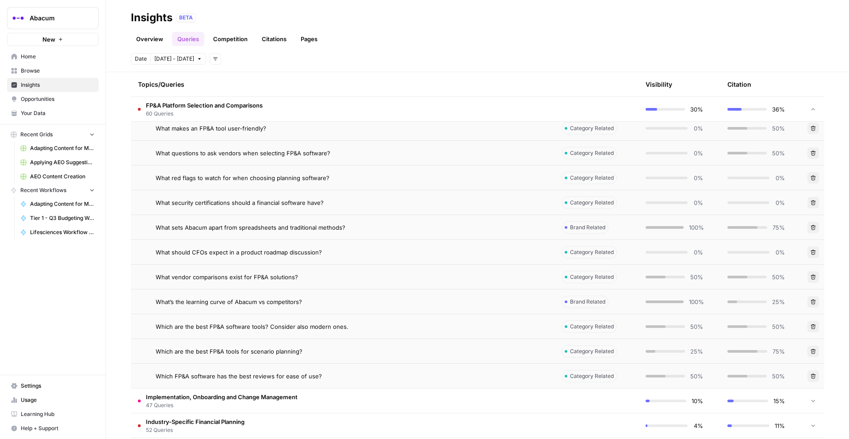
scroll to position [1613, 0]
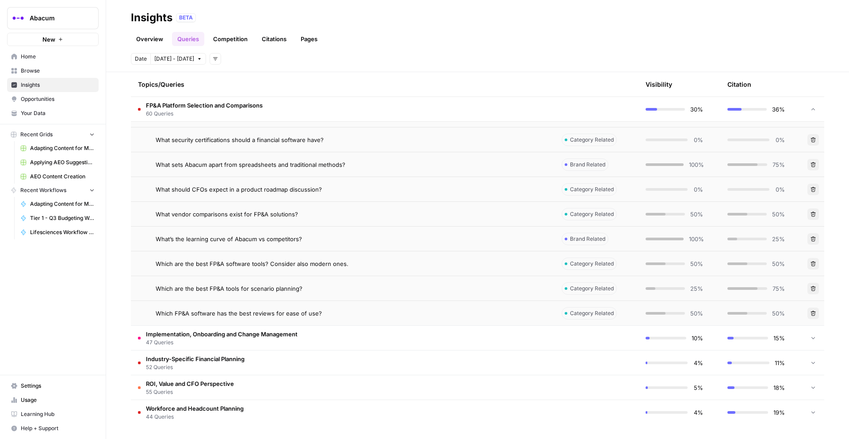
click at [331, 326] on td "Implementation, Onboarding and Change Management 47 Queries" at bounding box center [343, 338] width 424 height 24
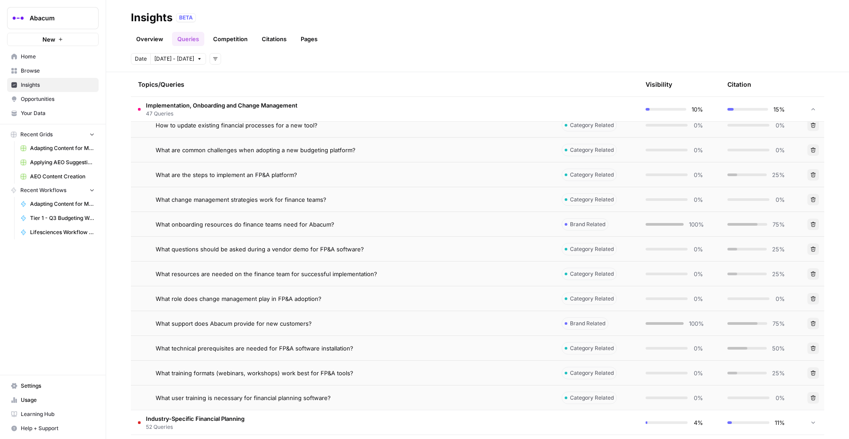
scroll to position [2720, 0]
click at [372, 321] on div "What support does Abacum provide for new customers?" at bounding box center [352, 321] width 392 height 9
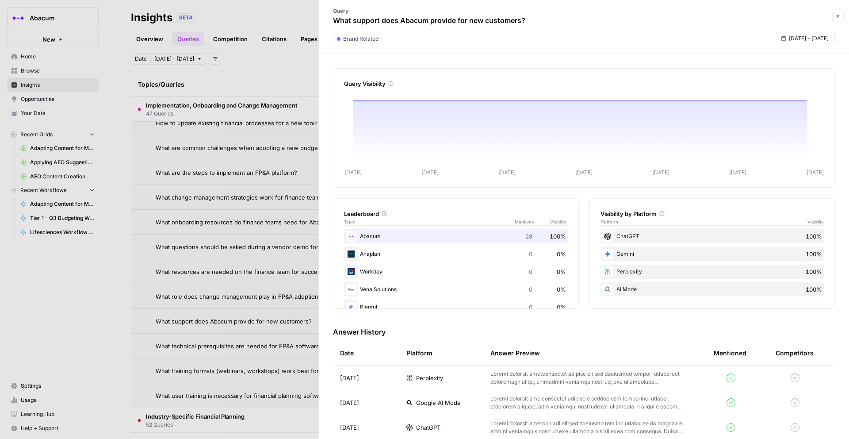
click at [422, 427] on span "ChatGPT" at bounding box center [428, 427] width 24 height 9
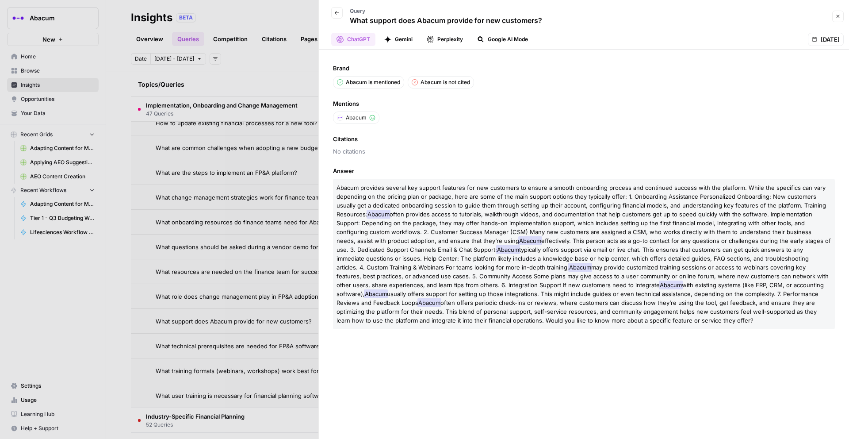
click at [397, 41] on button "Gemini" at bounding box center [398, 39] width 39 height 13
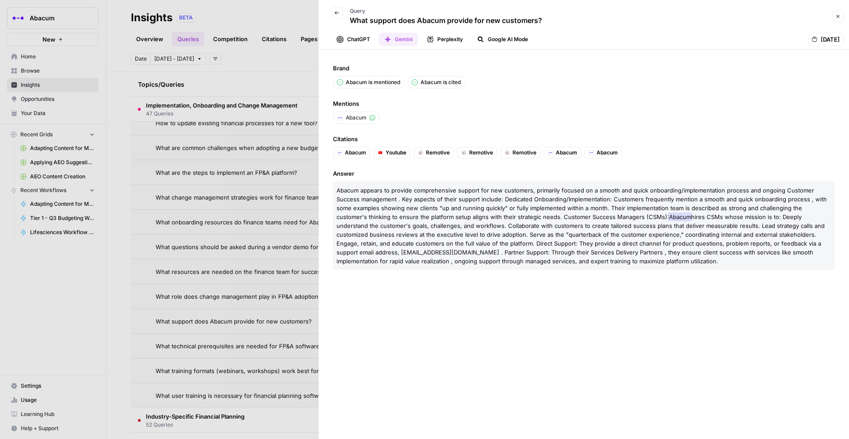
click at [430, 39] on icon "button" at bounding box center [430, 39] width 7 height 7
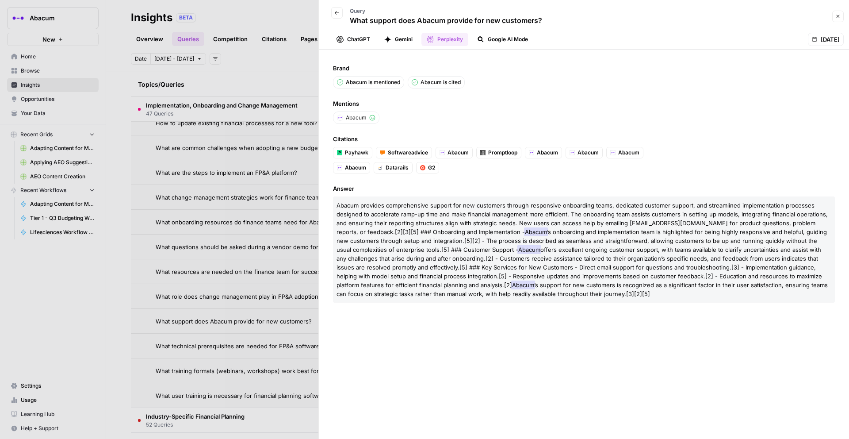
click at [496, 44] on button "Google AI Mode" at bounding box center [502, 39] width 61 height 13
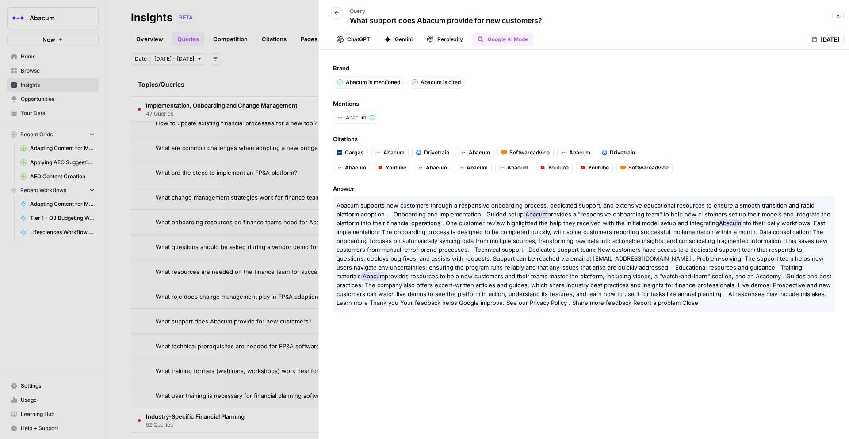
click at [443, 45] on button "Perplexity" at bounding box center [445, 39] width 47 height 13
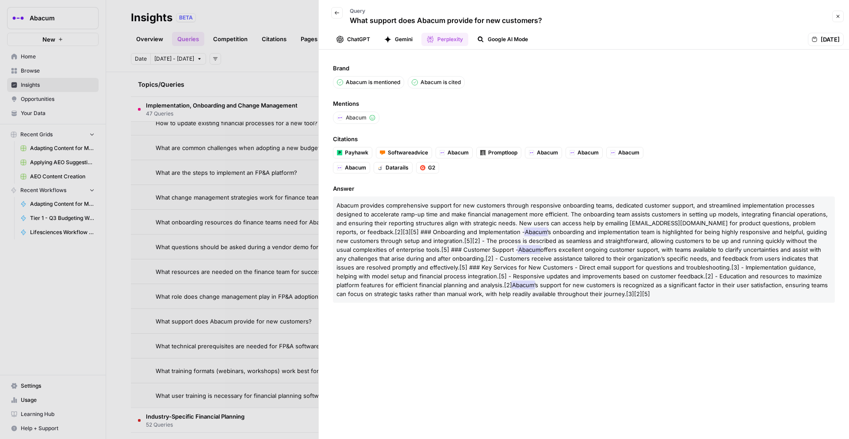
click at [361, 34] on button "ChatGPT" at bounding box center [353, 39] width 44 height 13
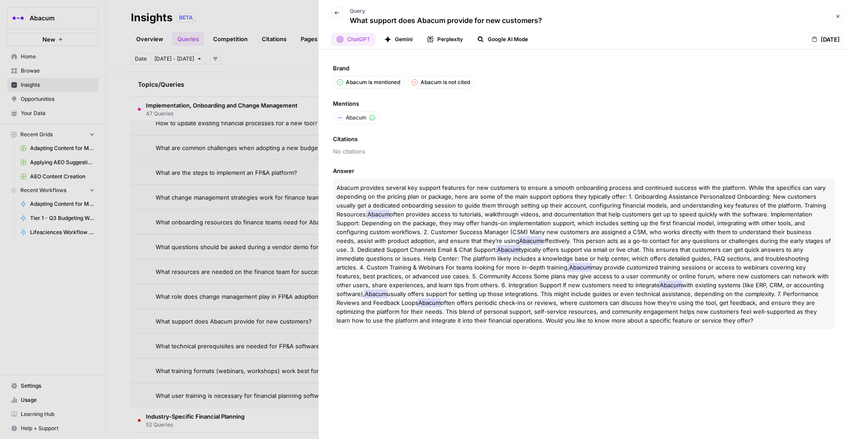
click at [407, 33] on button "Gemini" at bounding box center [398, 39] width 39 height 13
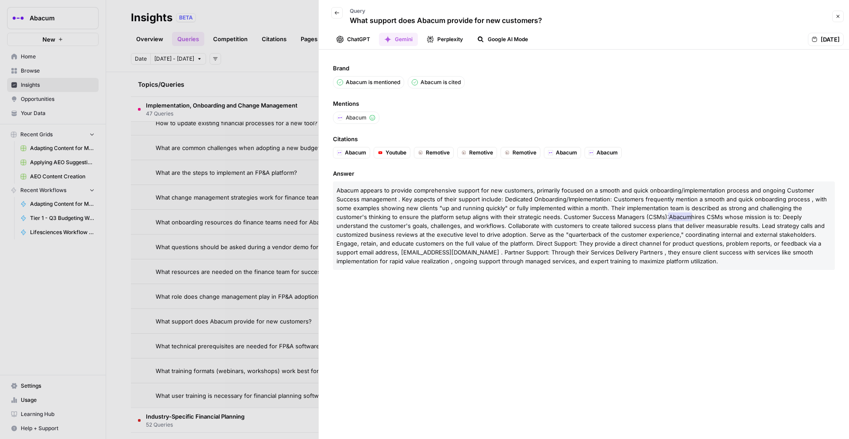
click at [497, 45] on button "Google AI Mode" at bounding box center [502, 39] width 61 height 13
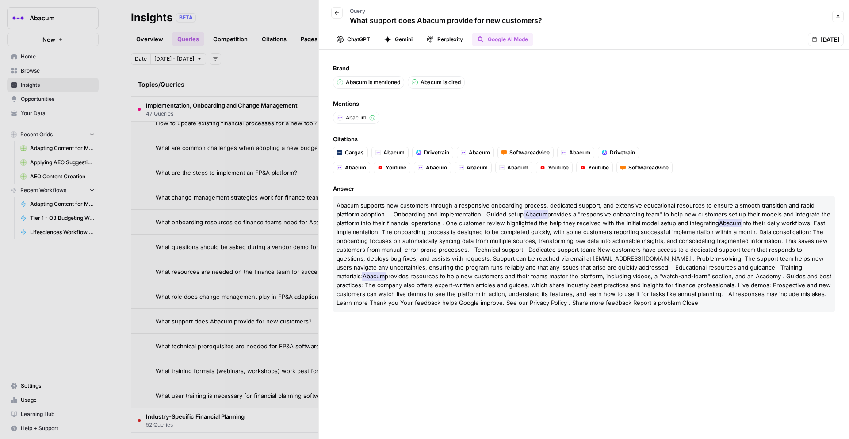
click at [449, 42] on button "Perplexity" at bounding box center [445, 39] width 47 height 13
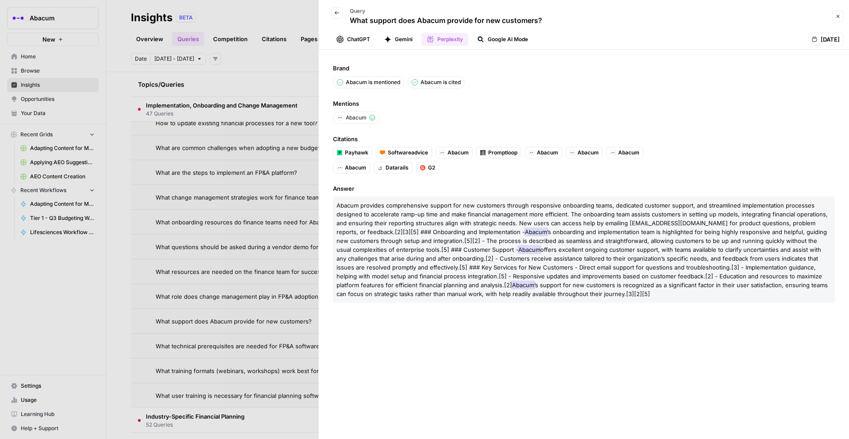
click at [399, 39] on button "Gemini" at bounding box center [398, 39] width 39 height 13
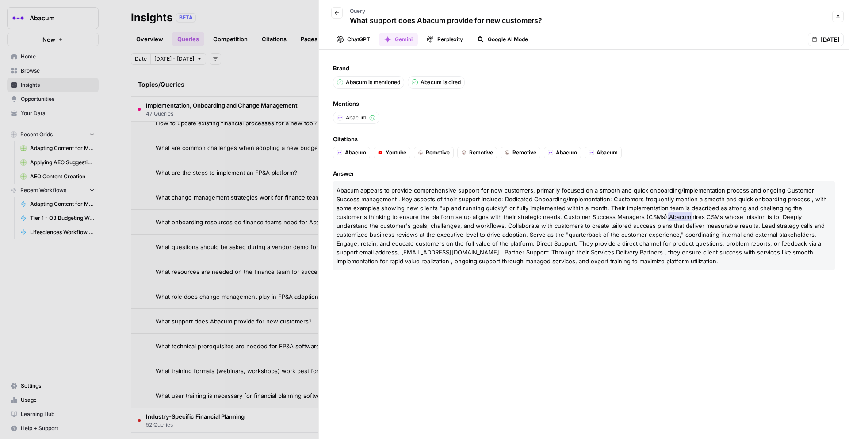
scroll to position [2720, 0]
click at [339, 15] on icon "button" at bounding box center [336, 12] width 5 height 5
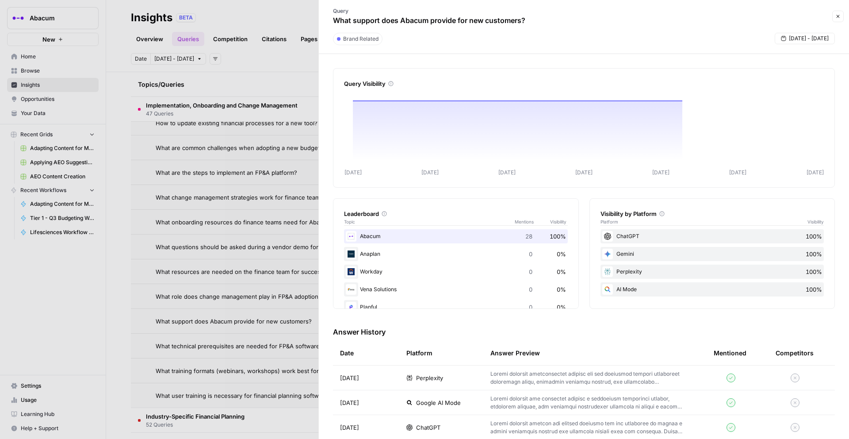
drag, startPoint x: 80, startPoint y: 71, endPoint x: 58, endPoint y: 71, distance: 21.2
click at [70, 71] on div at bounding box center [424, 219] width 849 height 439
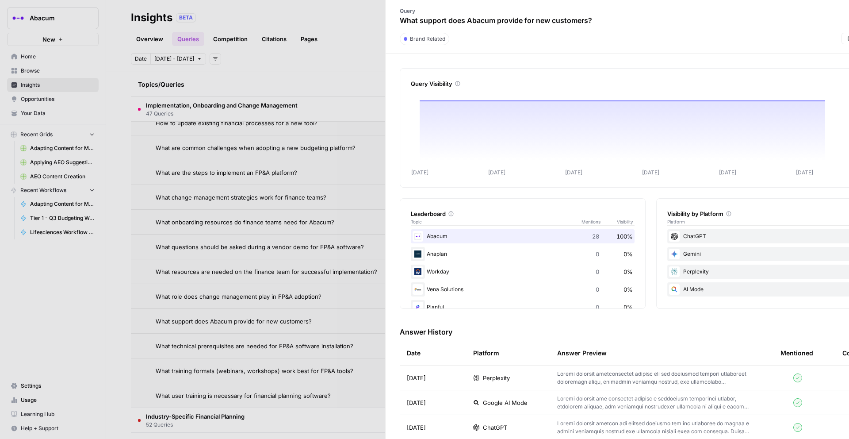
click at [56, 70] on span "Browse" at bounding box center [58, 71] width 74 height 8
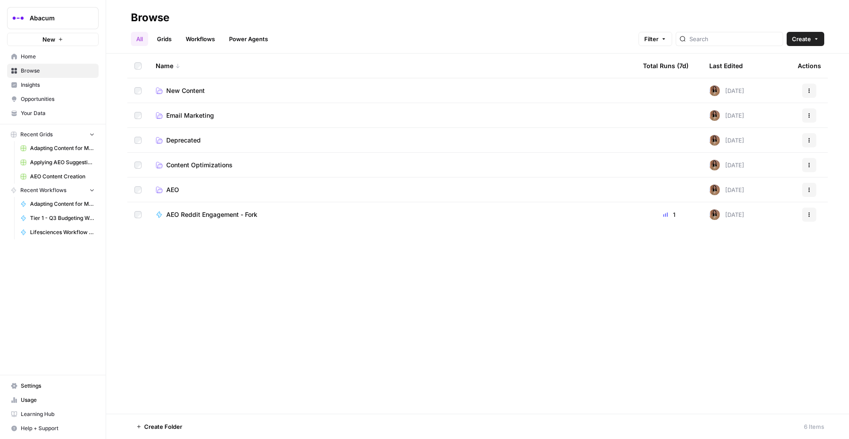
click at [206, 95] on td "New Content" at bounding box center [393, 90] width 488 height 24
click at [215, 161] on span "Content Optimizations" at bounding box center [199, 165] width 66 height 9
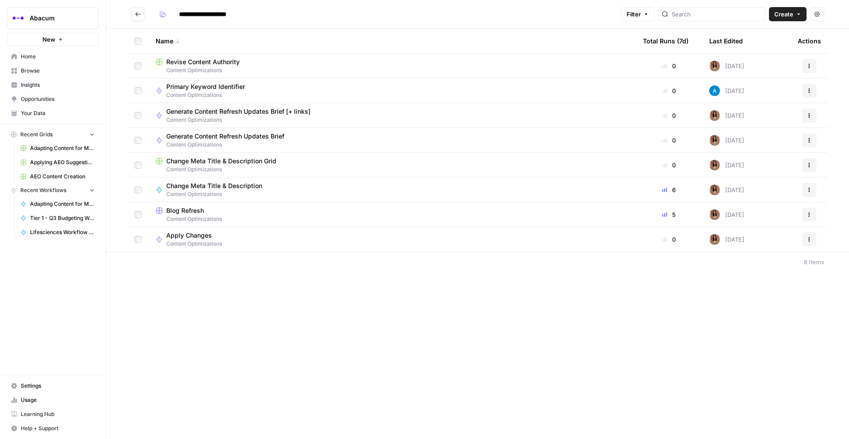
click at [183, 213] on span "Blog Refresh" at bounding box center [185, 210] width 38 height 9
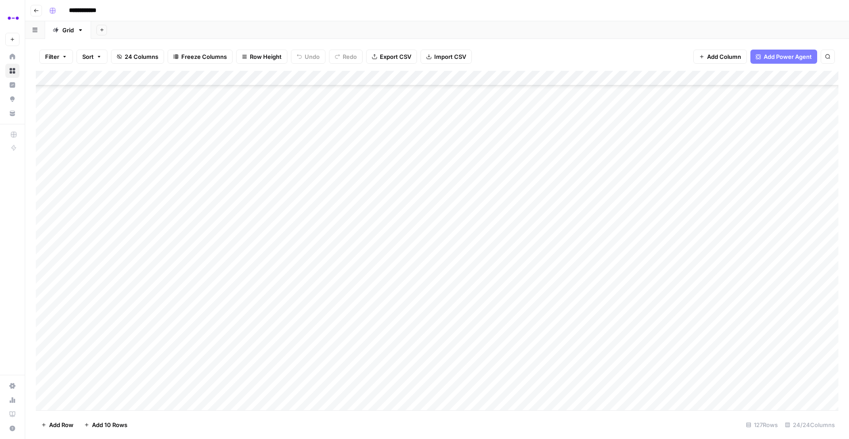
scroll to position [1600, 0]
click at [201, 106] on div "Add Column" at bounding box center [437, 240] width 803 height 339
click at [575, 102] on div "Add Column" at bounding box center [437, 240] width 803 height 339
click at [575, 102] on div at bounding box center [559, 102] width 81 height 16
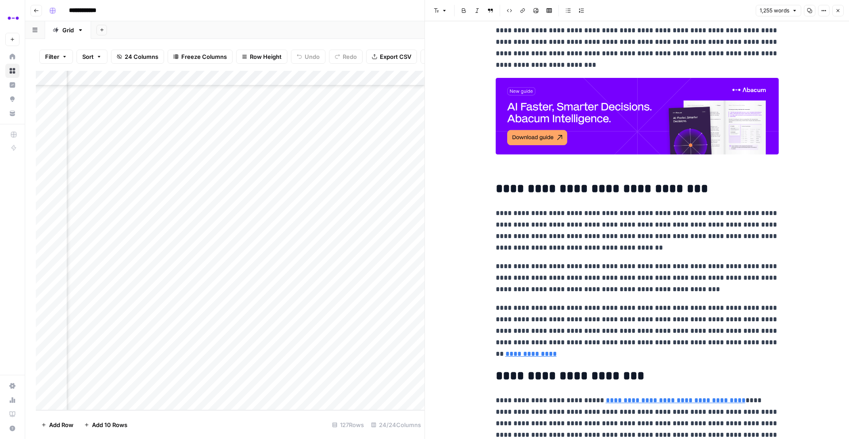
scroll to position [1679, 0]
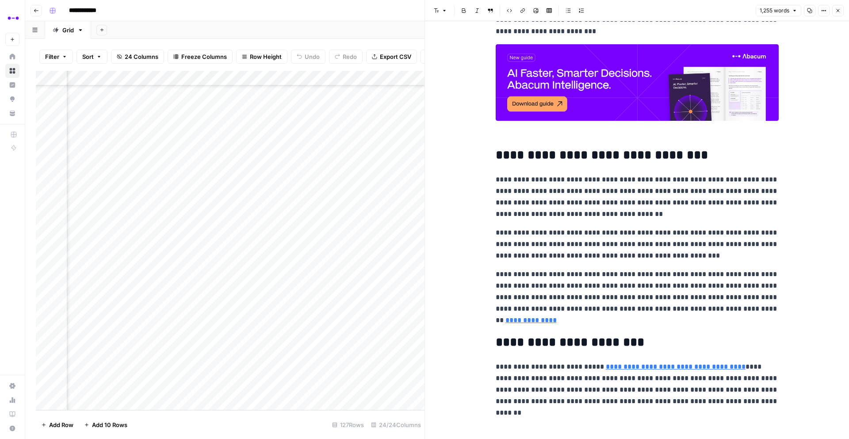
click at [600, 290] on p "**********" at bounding box center [637, 298] width 283 height 58
drag, startPoint x: 710, startPoint y: 401, endPoint x: 497, endPoint y: 154, distance: 325.9
copy div "**********"
click at [838, 12] on icon "button" at bounding box center [838, 10] width 5 height 5
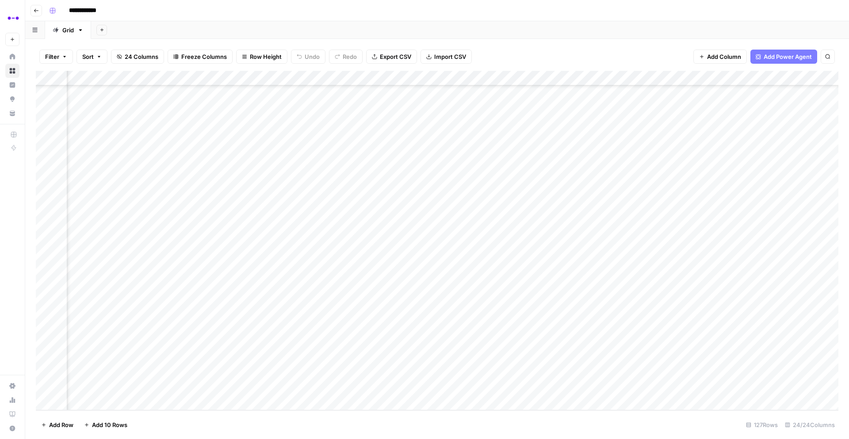
scroll to position [1600, 0]
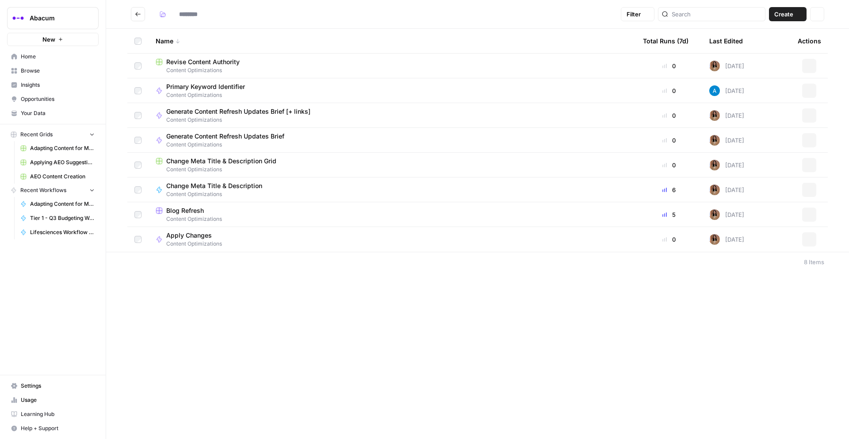
type input "**********"
click at [195, 205] on td "Blog Refresh Content Optimizations" at bounding box center [393, 214] width 488 height 24
click at [192, 215] on span "Content Optimizations" at bounding box center [392, 219] width 473 height 8
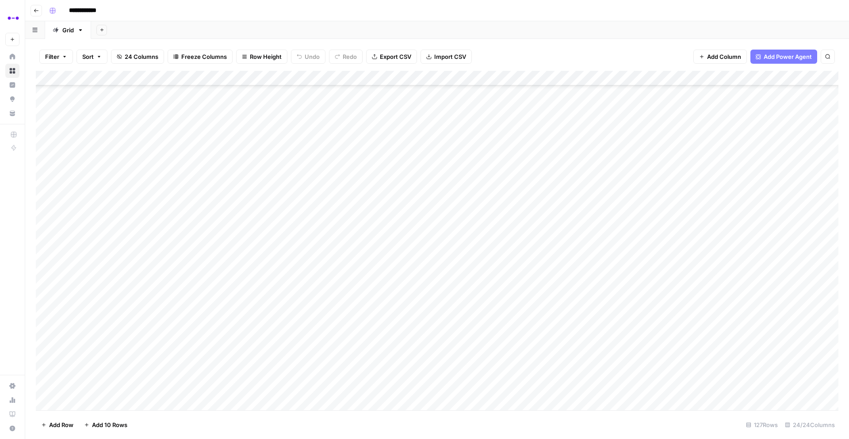
scroll to position [1600, 0]
click at [95, 104] on div "Add Column" at bounding box center [437, 240] width 803 height 339
click at [100, 153] on button "Published" at bounding box center [98, 152] width 34 height 11
click at [228, 117] on div "Add Column" at bounding box center [437, 240] width 803 height 339
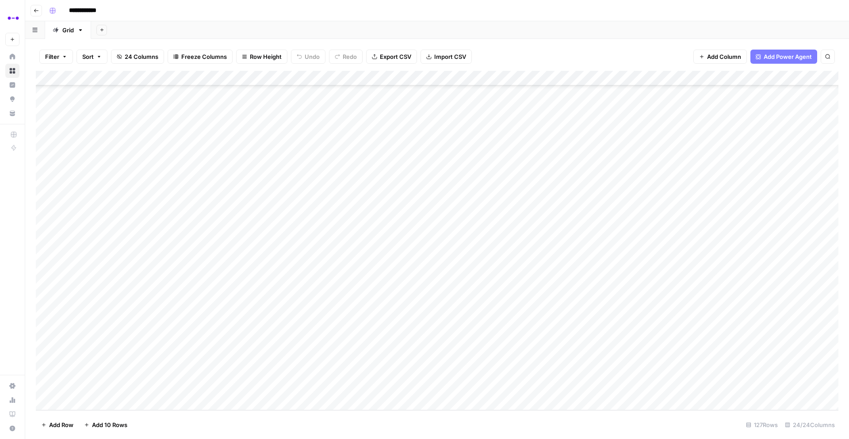
click at [303, 118] on div "Add Column" at bounding box center [437, 240] width 803 height 339
click at [303, 118] on input "**********" at bounding box center [324, 119] width 142 height 11
click at [318, 122] on input "**********" at bounding box center [324, 119] width 142 height 11
drag, startPoint x: 264, startPoint y: 119, endPoint x: 425, endPoint y: 116, distance: 161.1
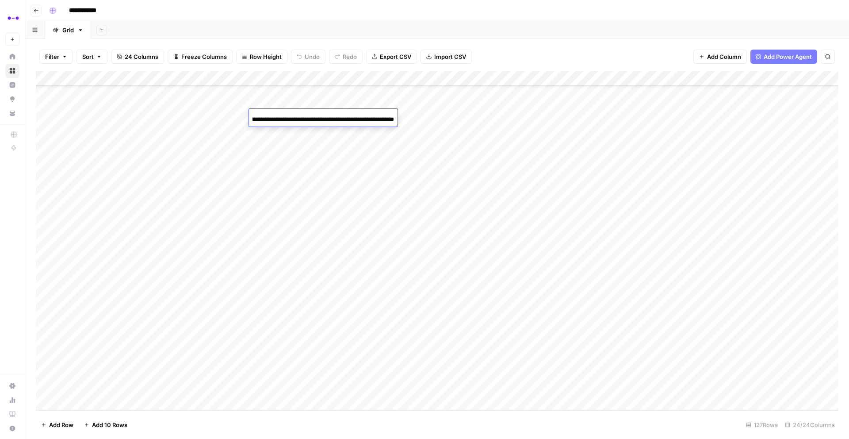
click at [425, 116] on body "**********" at bounding box center [424, 219] width 849 height 439
click at [518, 117] on div "Add Column" at bounding box center [437, 240] width 803 height 339
click at [499, 114] on div "Add Column" at bounding box center [437, 240] width 803 height 339
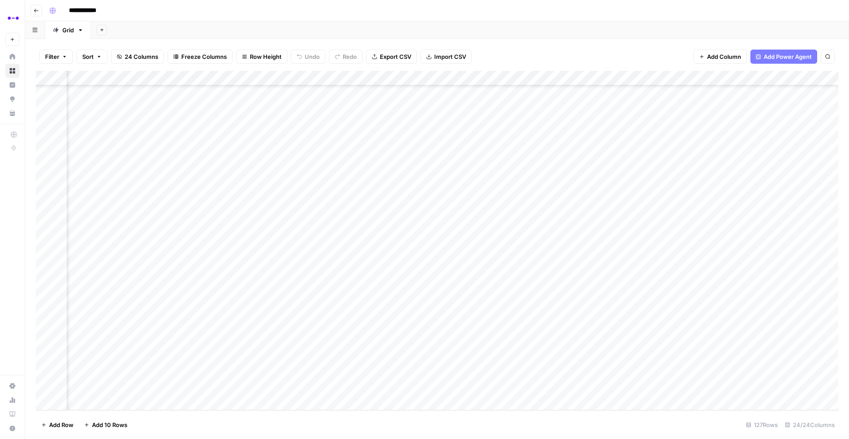
scroll to position [1600, 1286]
click at [719, 118] on div "Add Column" at bounding box center [437, 240] width 803 height 339
click at [788, 119] on div "Add Column" at bounding box center [437, 240] width 803 height 339
click at [556, 114] on div "Add Column" at bounding box center [437, 240] width 803 height 339
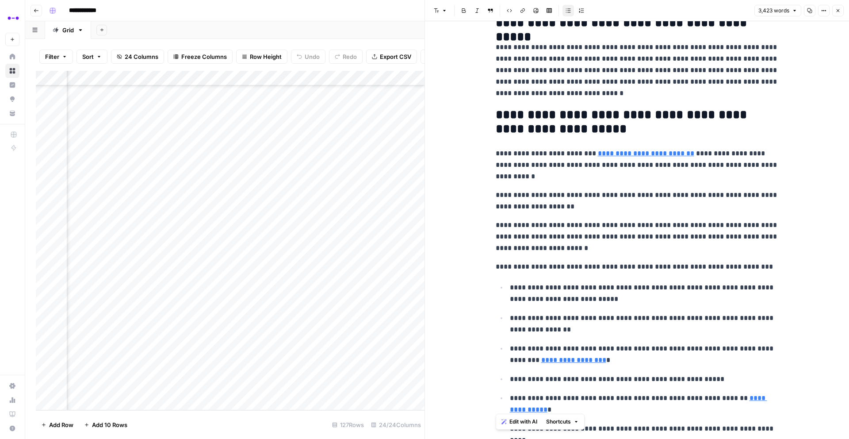
scroll to position [7915, 0]
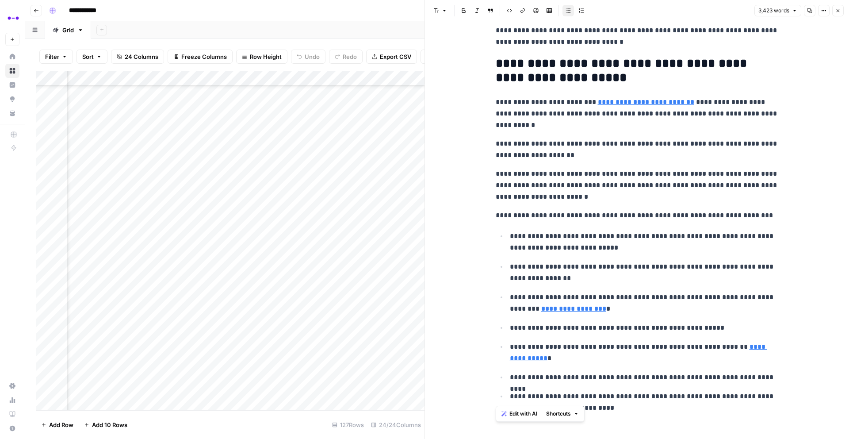
drag, startPoint x: 497, startPoint y: 149, endPoint x: 671, endPoint y: 408, distance: 311.9
copy div "**********"
click at [588, 142] on p "**********" at bounding box center [637, 149] width 283 height 23
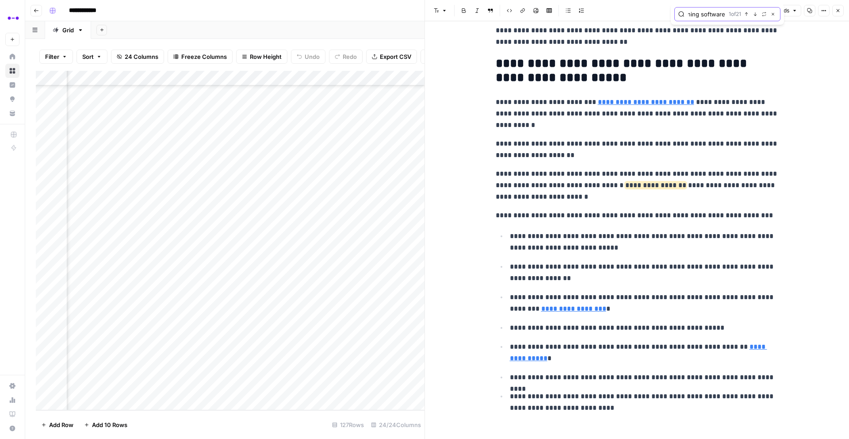
type input "planning software"
click at [747, 15] on icon "button" at bounding box center [747, 14] width 4 height 4
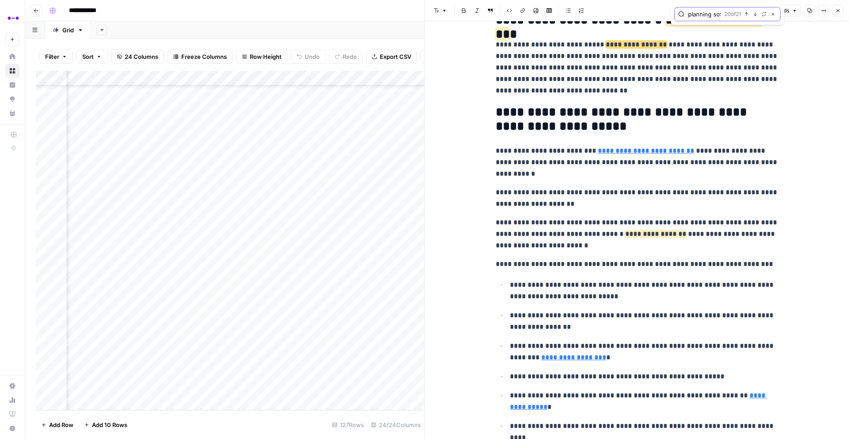
click at [747, 15] on icon "button" at bounding box center [747, 14] width 4 height 4
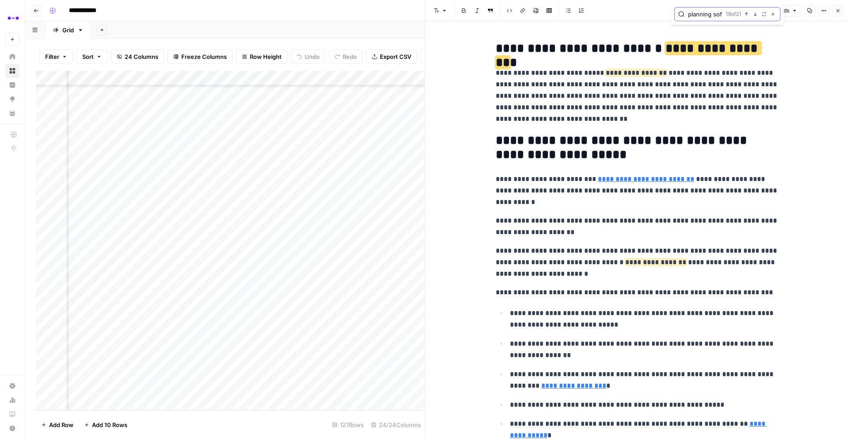
click at [747, 15] on icon "button" at bounding box center [747, 14] width 4 height 4
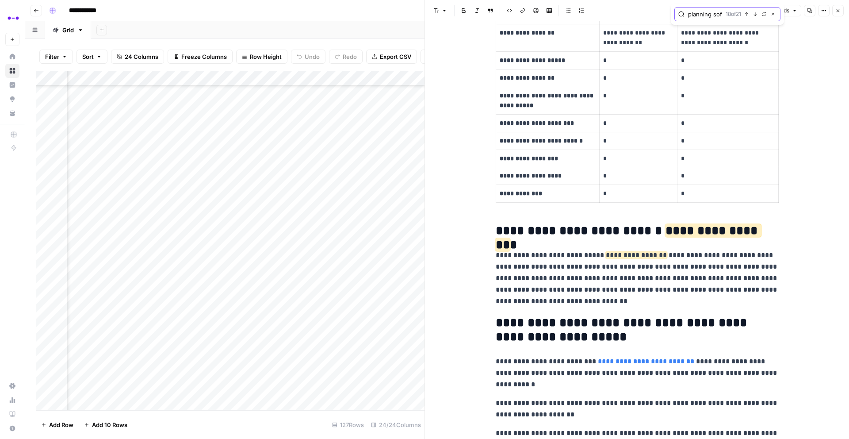
click at [747, 15] on icon "button" at bounding box center [747, 14] width 4 height 4
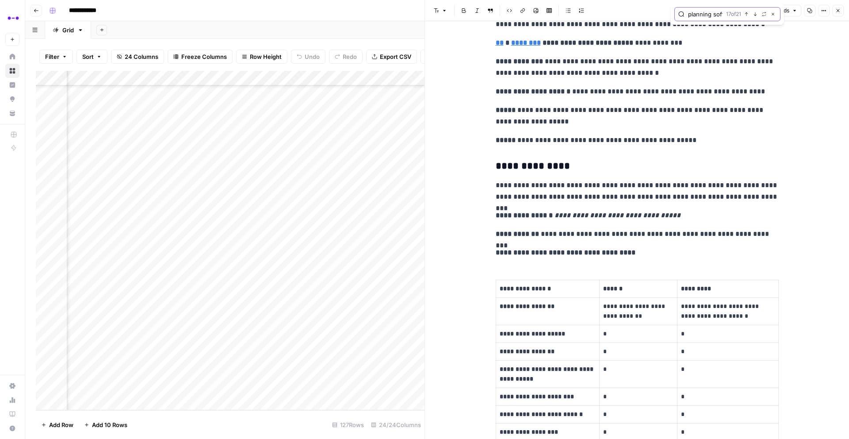
click at [747, 15] on icon "button" at bounding box center [747, 14] width 4 height 4
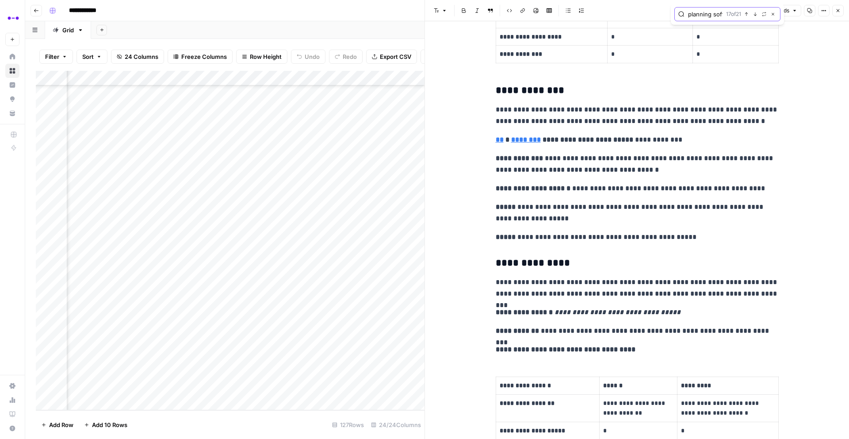
click at [747, 15] on icon "button" at bounding box center [747, 14] width 4 height 4
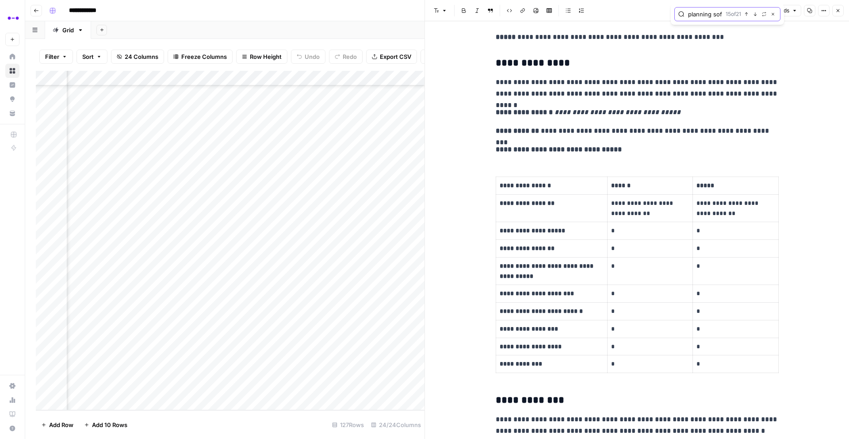
click at [747, 15] on icon "button" at bounding box center [747, 14] width 4 height 4
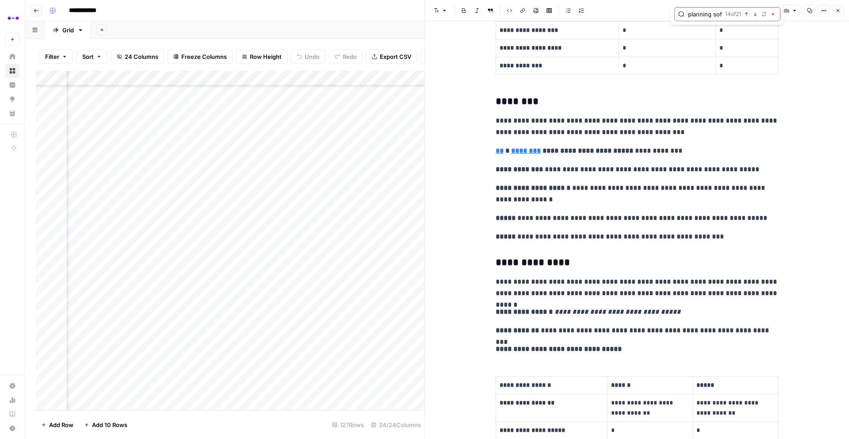
click at [747, 15] on icon "button" at bounding box center [747, 14] width 4 height 4
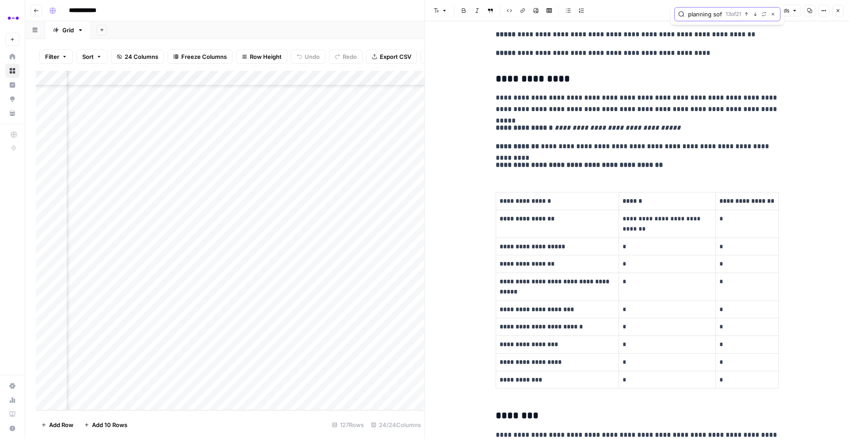
click at [747, 15] on icon "button" at bounding box center [747, 14] width 4 height 4
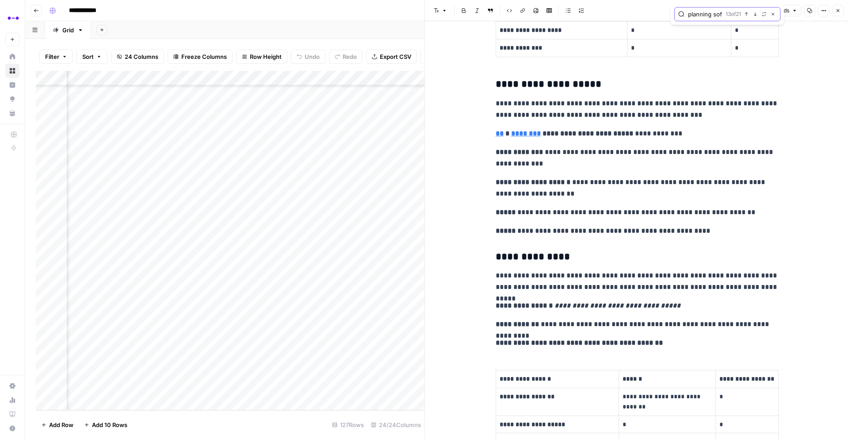
click at [747, 15] on icon "button" at bounding box center [747, 14] width 4 height 4
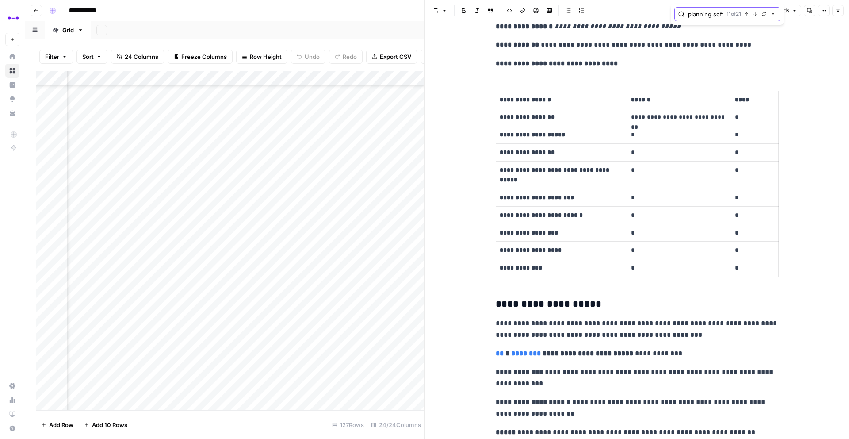
click at [747, 15] on icon "button" at bounding box center [747, 14] width 4 height 4
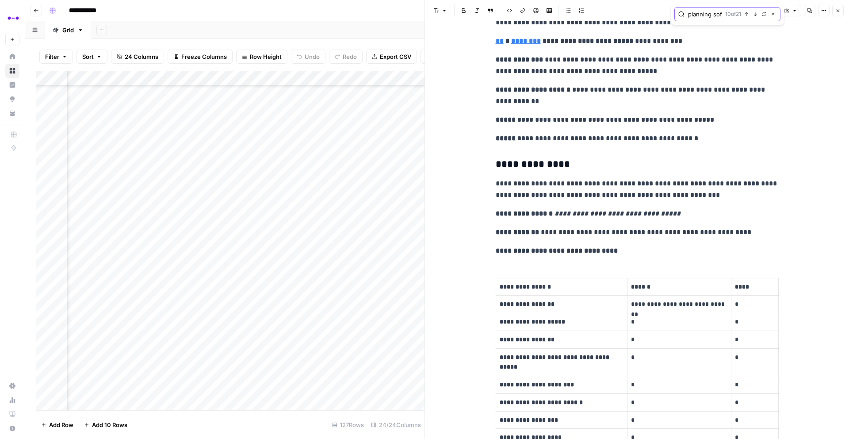
click at [747, 15] on icon "button" at bounding box center [747, 14] width 4 height 4
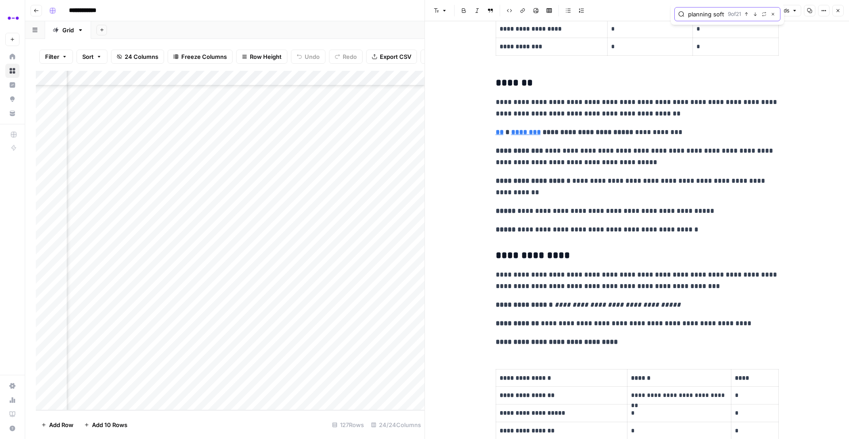
click at [747, 15] on icon "button" at bounding box center [747, 14] width 4 height 4
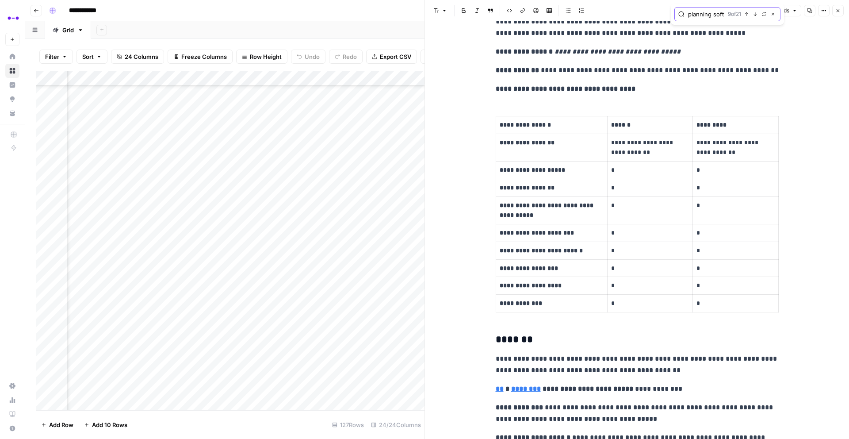
click at [747, 15] on icon "button" at bounding box center [747, 14] width 4 height 4
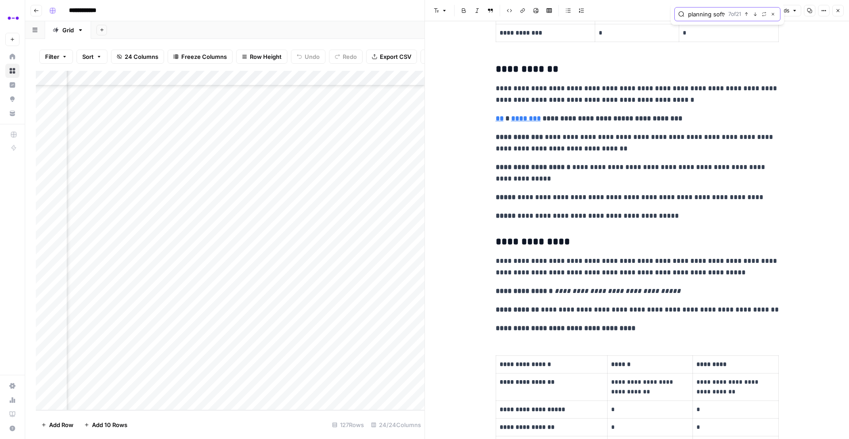
click at [747, 15] on icon "button" at bounding box center [747, 14] width 4 height 4
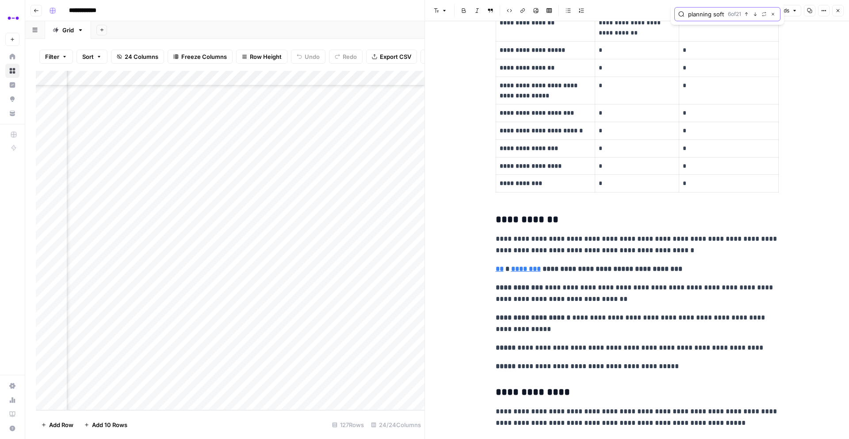
click at [747, 15] on icon "button" at bounding box center [747, 14] width 4 height 4
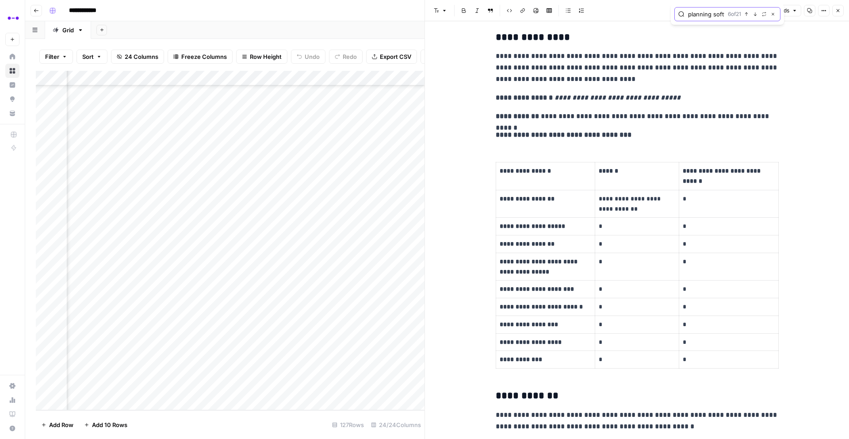
click at [747, 15] on icon "button" at bounding box center [747, 14] width 4 height 4
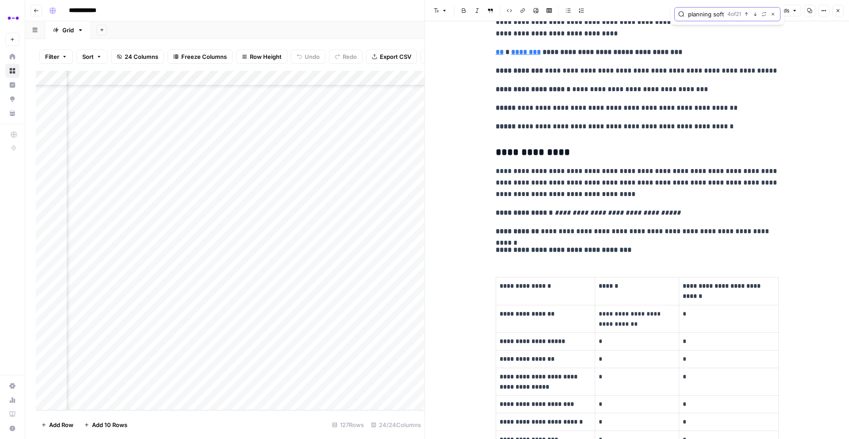
click at [747, 15] on icon "button" at bounding box center [747, 14] width 4 height 4
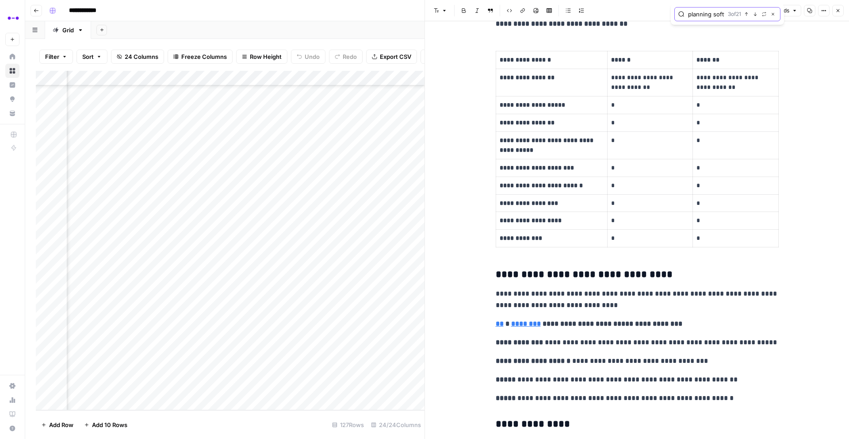
click at [747, 15] on icon "button" at bounding box center [747, 14] width 4 height 4
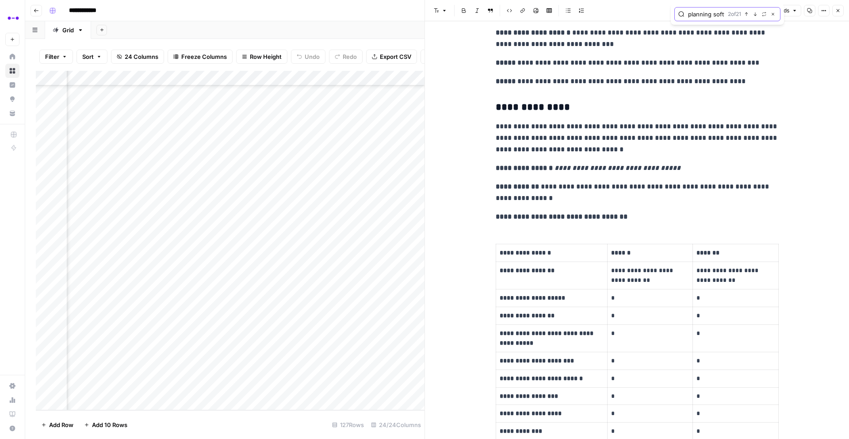
click at [747, 15] on icon "button" at bounding box center [747, 14] width 4 height 4
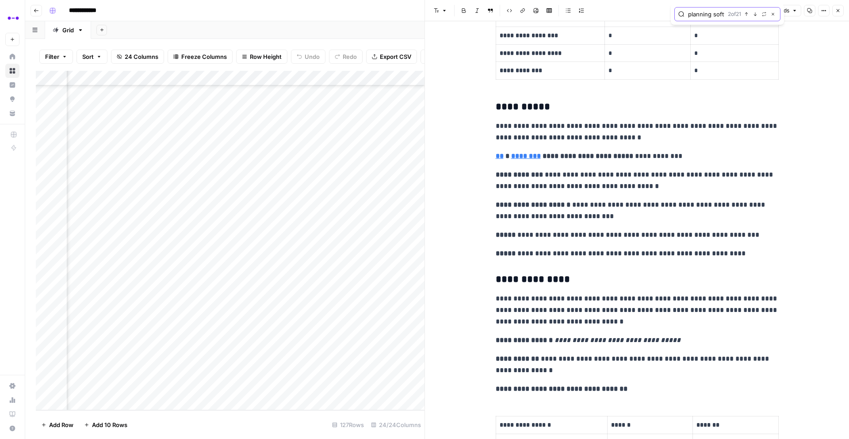
click at [747, 15] on icon "button" at bounding box center [747, 14] width 4 height 4
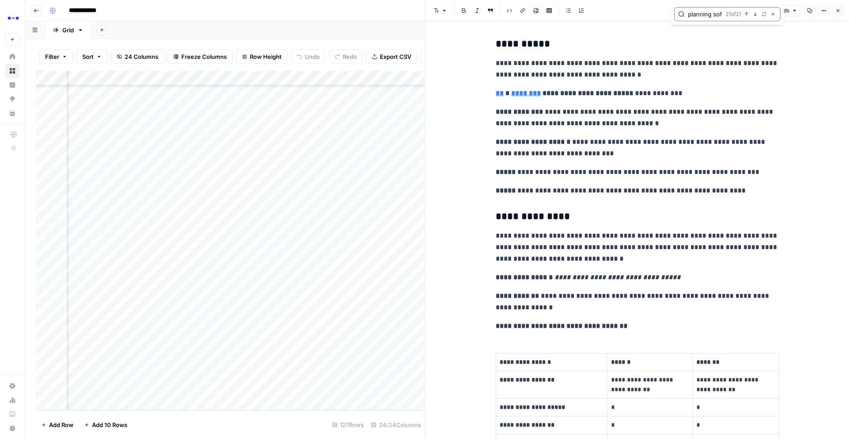
click at [747, 15] on icon "button" at bounding box center [747, 14] width 4 height 4
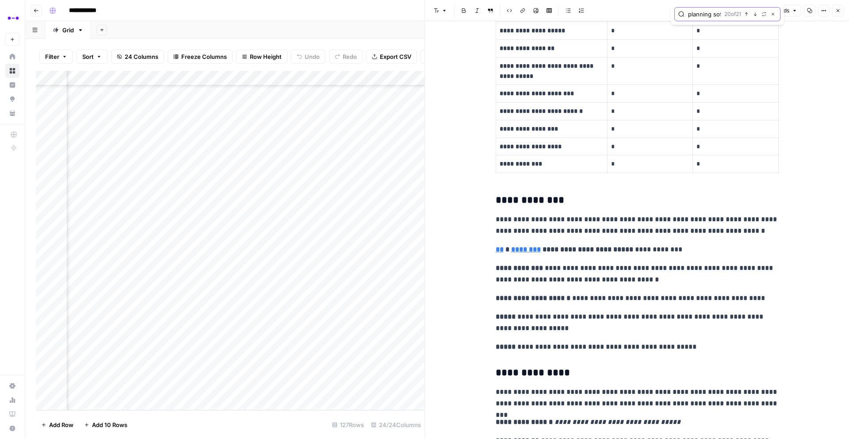
click at [753, 13] on button "Next Match" at bounding box center [755, 14] width 7 height 7
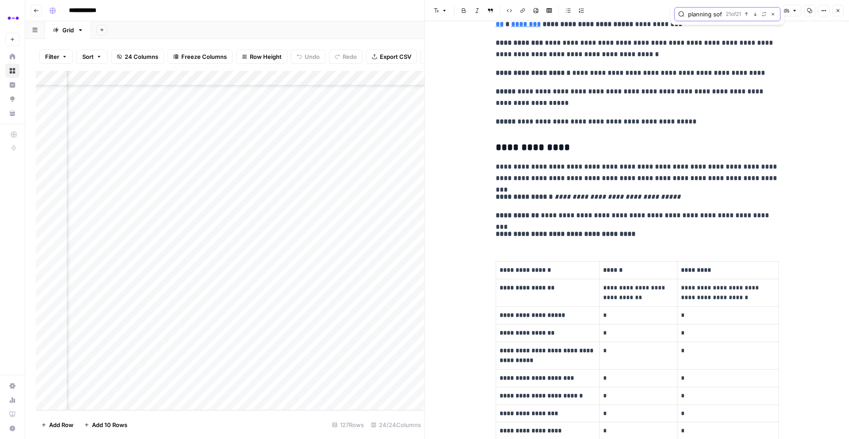
click at [753, 13] on button "Next Match" at bounding box center [755, 14] width 7 height 7
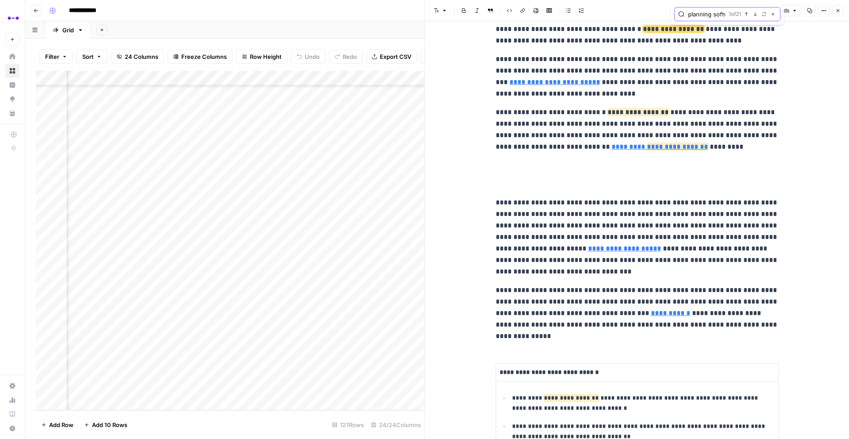
scroll to position [33, 0]
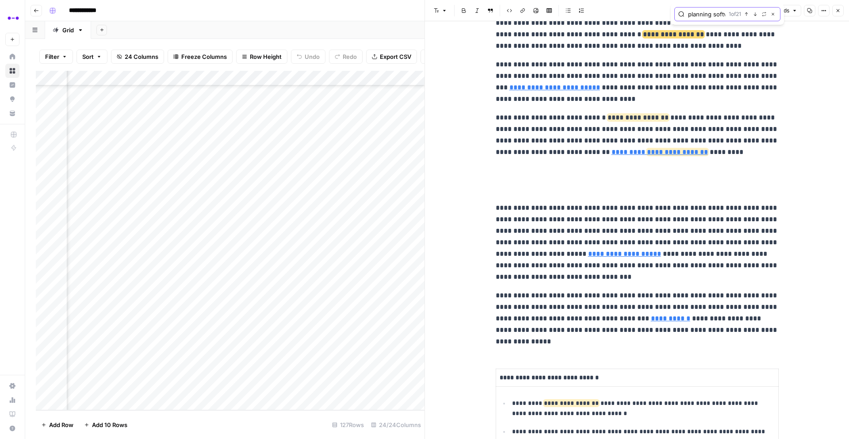
click at [774, 14] on icon "button" at bounding box center [773, 14] width 4 height 4
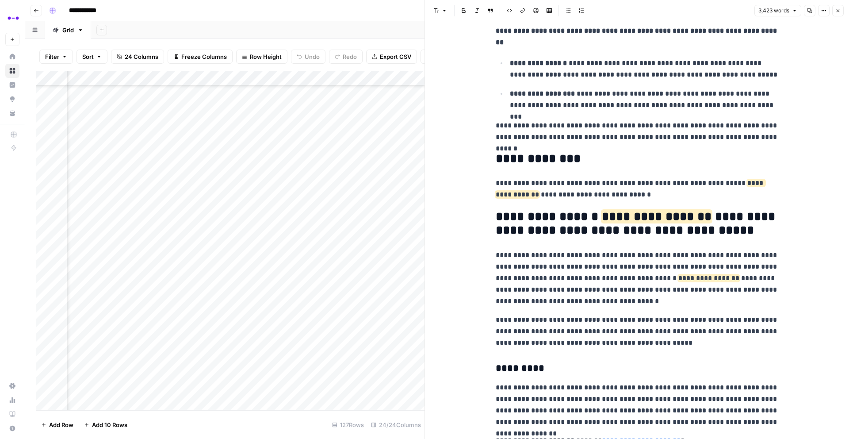
scroll to position [2045, 0]
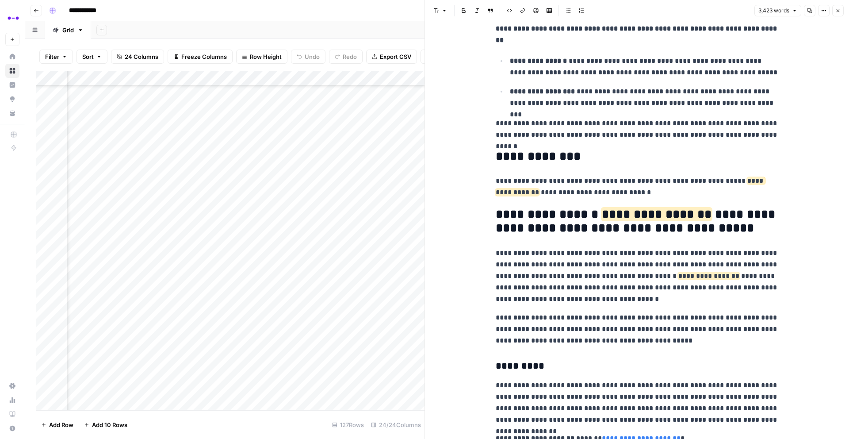
click at [558, 215] on h2 "**********" at bounding box center [637, 221] width 283 height 28
copy h2 "*"
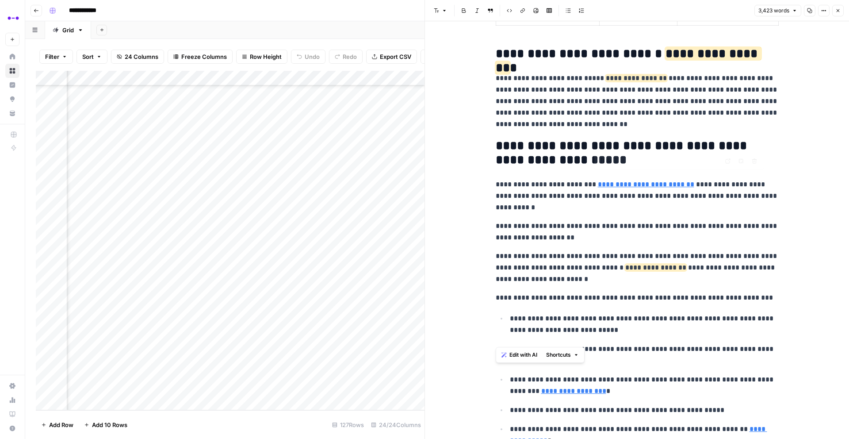
scroll to position [7915, 0]
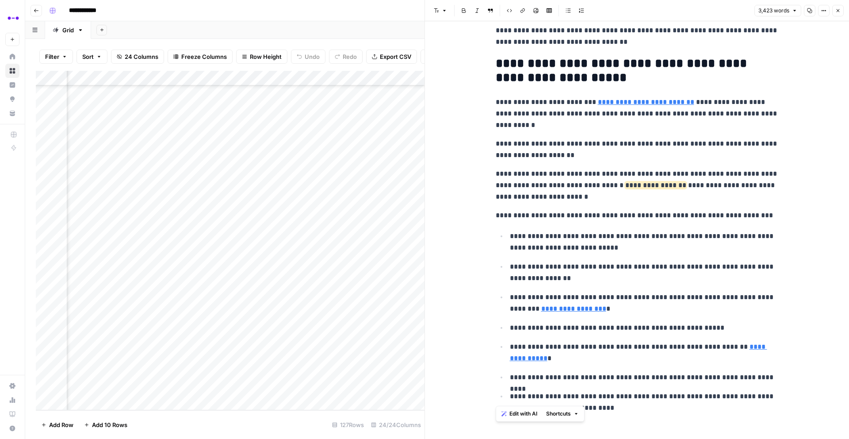
drag, startPoint x: 497, startPoint y: 43, endPoint x: 689, endPoint y: 404, distance: 408.9
copy div "**********"
click at [841, 11] on span "Close" at bounding box center [841, 11] width 0 height 0
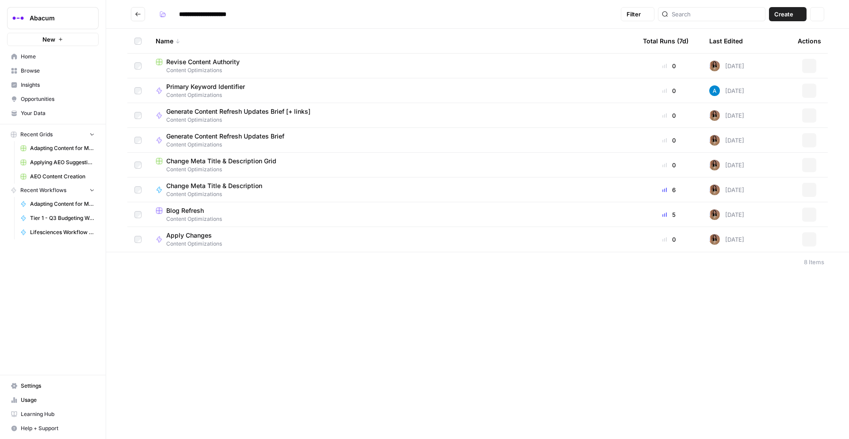
type input "**********"
click at [196, 216] on span "Content Optimizations" at bounding box center [392, 219] width 473 height 8
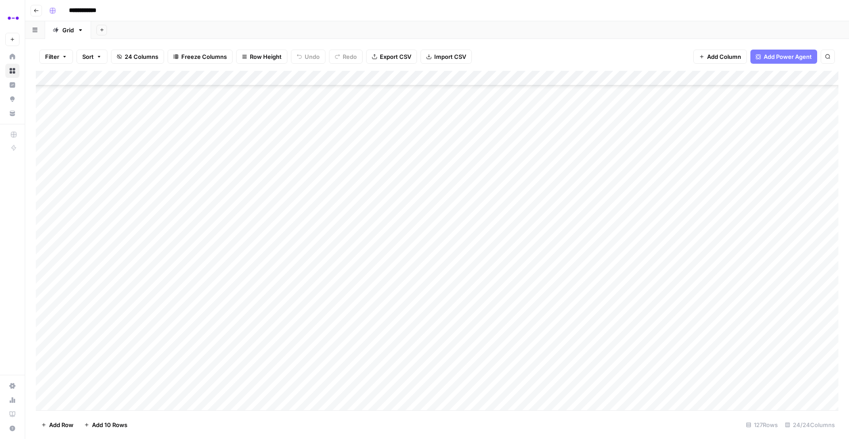
scroll to position [1600, 0]
click at [100, 115] on div "Add Column" at bounding box center [437, 240] width 803 height 339
click at [101, 165] on button "Published" at bounding box center [98, 167] width 34 height 11
click at [279, 134] on div "Add Column" at bounding box center [437, 240] width 803 height 339
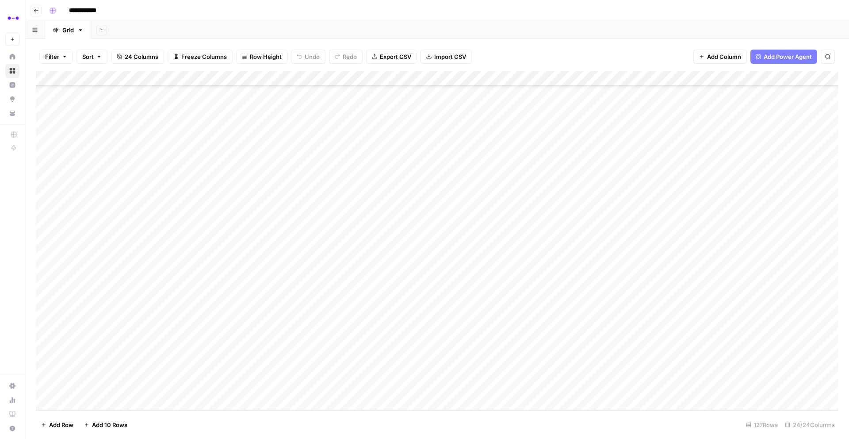
click at [279, 134] on div "Add Column" at bounding box center [437, 240] width 803 height 339
click at [298, 135] on input "**********" at bounding box center [324, 134] width 142 height 11
drag, startPoint x: 275, startPoint y: 135, endPoint x: 416, endPoint y: 137, distance: 141.1
click at [416, 137] on body "**********" at bounding box center [424, 219] width 849 height 439
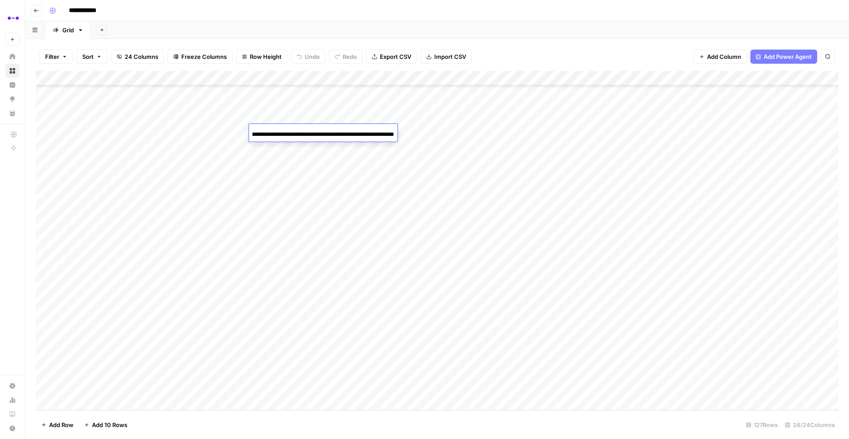
scroll to position [0, 0]
click at [518, 134] on div "Add Column" at bounding box center [437, 240] width 803 height 339
click at [658, 126] on div "Add Column" at bounding box center [437, 240] width 803 height 339
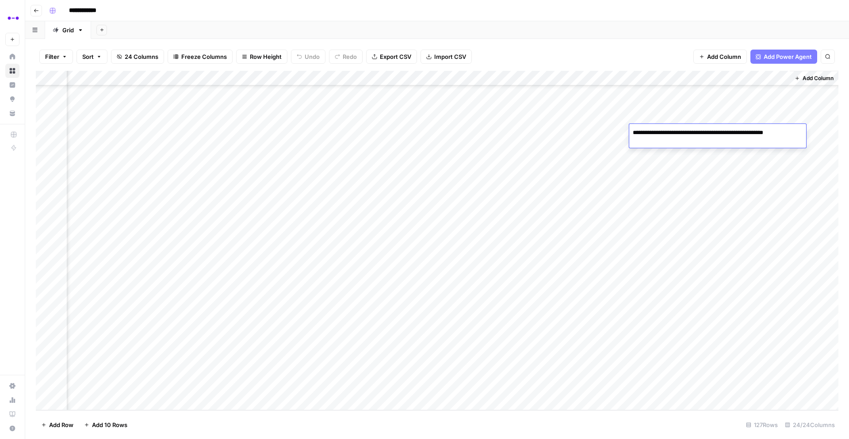
click at [658, 126] on div "**********" at bounding box center [718, 136] width 177 height 24
click at [669, 133] on textarea "**********" at bounding box center [718, 133] width 177 height 12
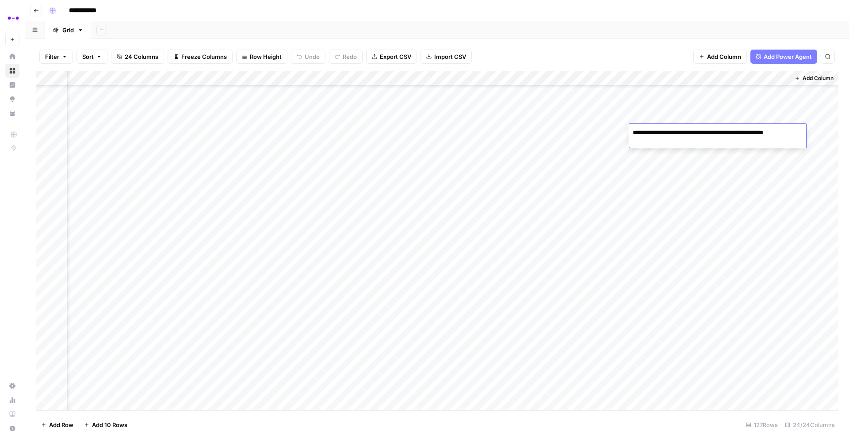
click at [669, 133] on textarea "**********" at bounding box center [718, 133] width 177 height 12
click at [724, 153] on div "Add Column" at bounding box center [437, 240] width 803 height 339
click at [724, 130] on div "Add Column" at bounding box center [437, 240] width 803 height 339
click at [724, 130] on textarea "**********" at bounding box center [756, 142] width 177 height 30
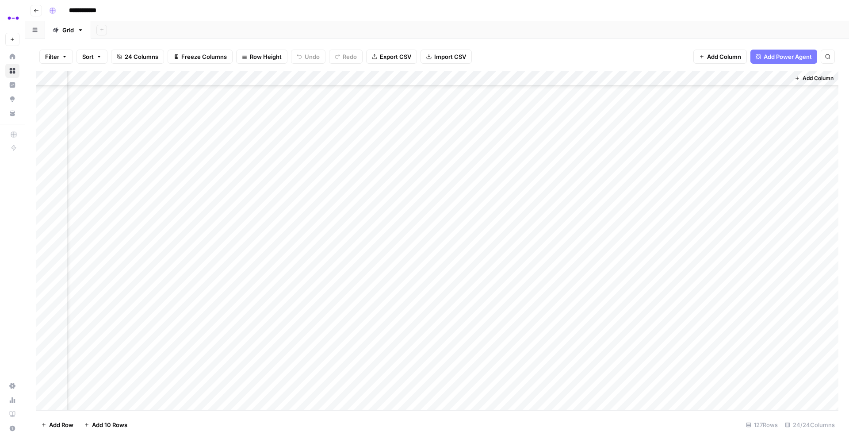
click at [522, 133] on div "Add Column" at bounding box center [437, 240] width 803 height 339
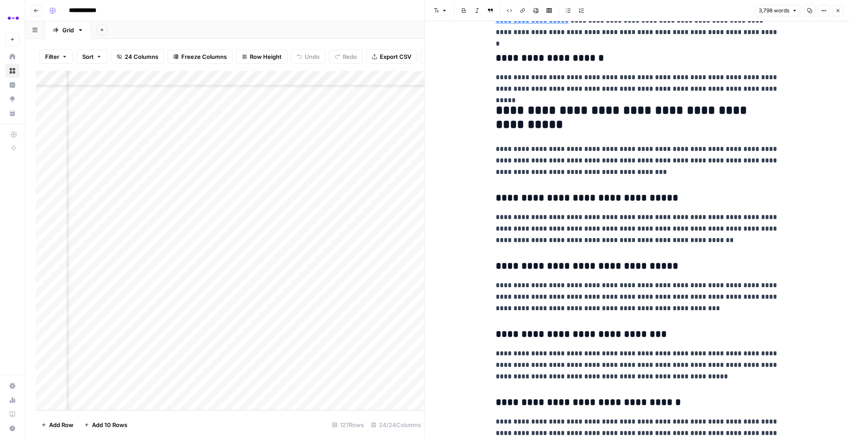
scroll to position [1905, 0]
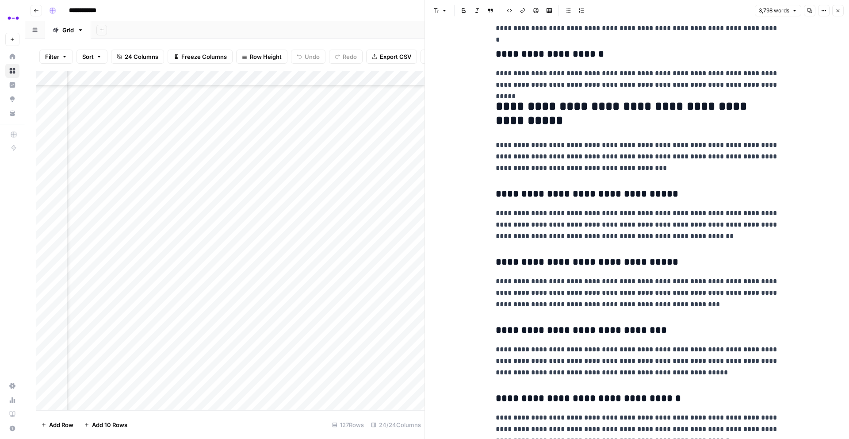
click at [537, 110] on h2 "**********" at bounding box center [637, 114] width 283 height 28
copy h2 "**********"
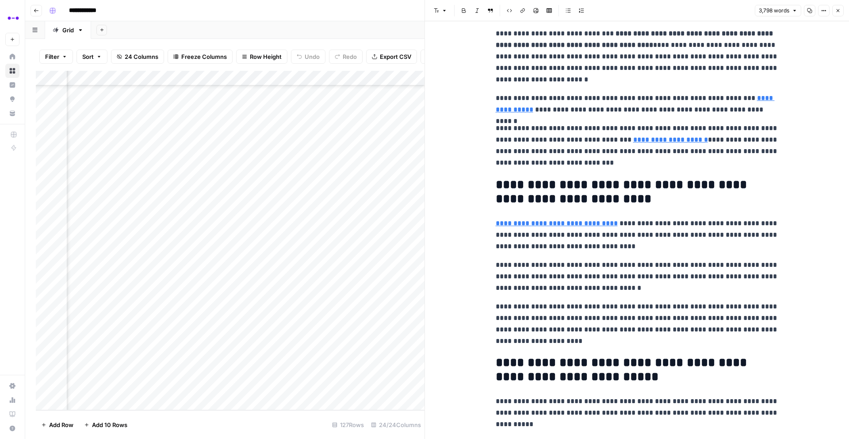
scroll to position [2730, 0]
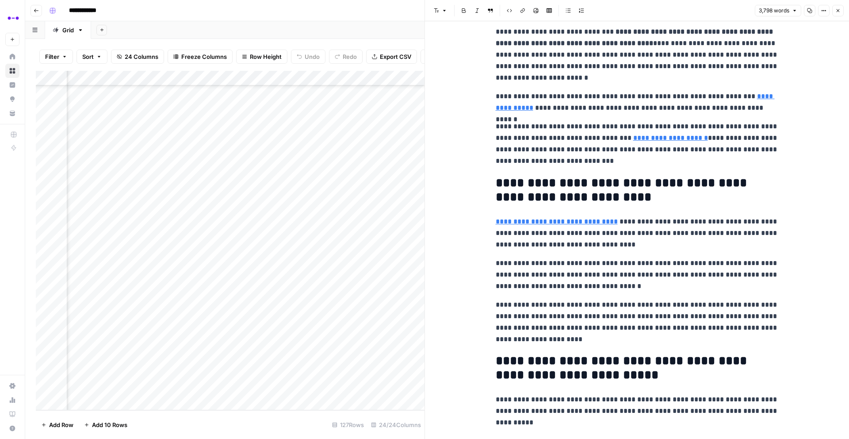
click at [574, 220] on link "**********" at bounding box center [557, 221] width 122 height 7
click at [584, 209] on input "[URL]" at bounding box center [556, 208] width 118 height 9
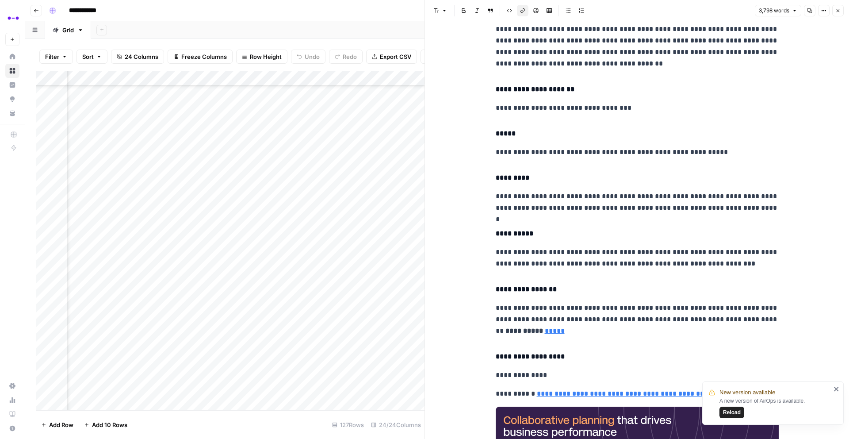
scroll to position [3599, 0]
click at [837, 391] on icon "close" at bounding box center [837, 388] width 6 height 7
click at [837, 391] on body "**********" at bounding box center [424, 219] width 849 height 439
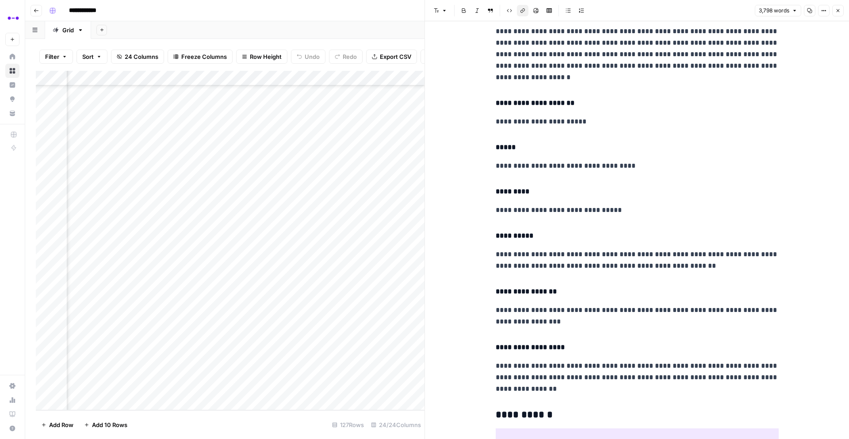
scroll to position [4295, 0]
click at [502, 363] on p "**********" at bounding box center [637, 377] width 283 height 35
drag, startPoint x: 496, startPoint y: 363, endPoint x: 551, endPoint y: 384, distance: 58.4
click at [551, 384] on p "**********" at bounding box center [637, 377] width 283 height 35
copy p "**********"
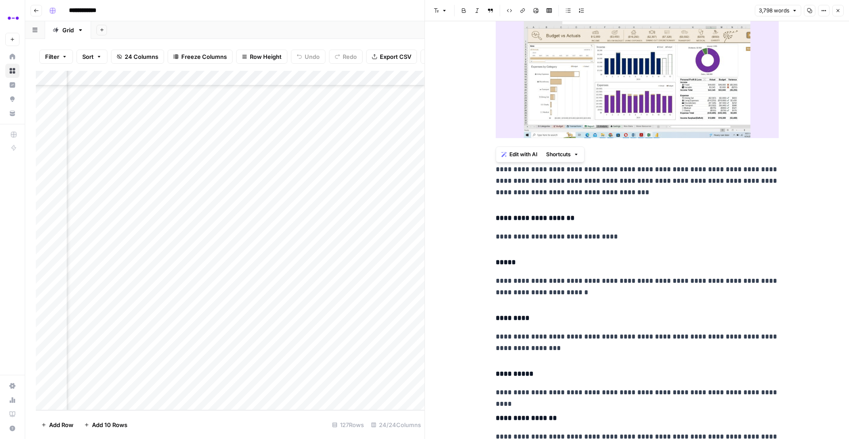
scroll to position [9388, 0]
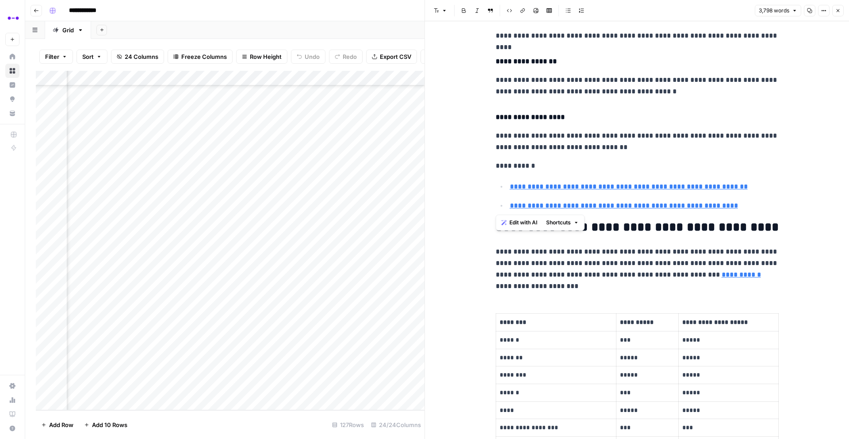
drag, startPoint x: 495, startPoint y: 169, endPoint x: 740, endPoint y: 207, distance: 247.5
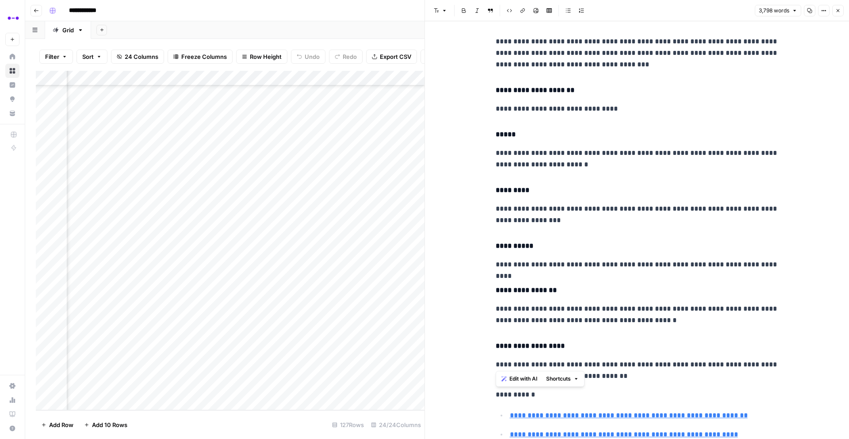
scroll to position [9146, 0]
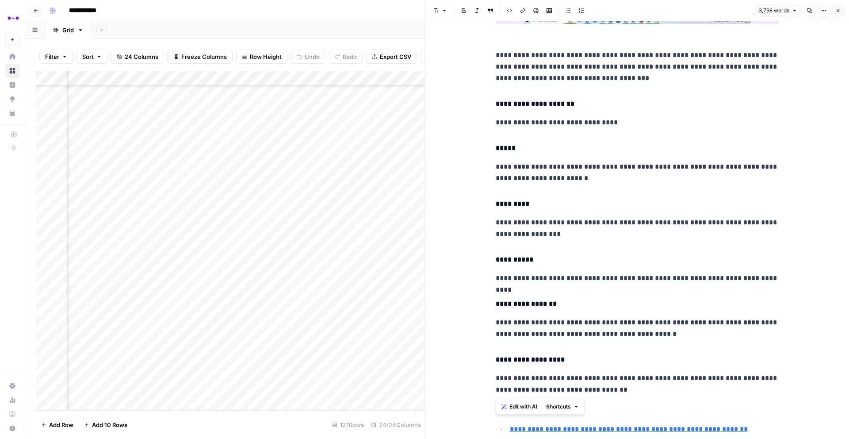
drag, startPoint x: 643, startPoint y: 154, endPoint x: 494, endPoint y: 58, distance: 177.3
copy div "**********"
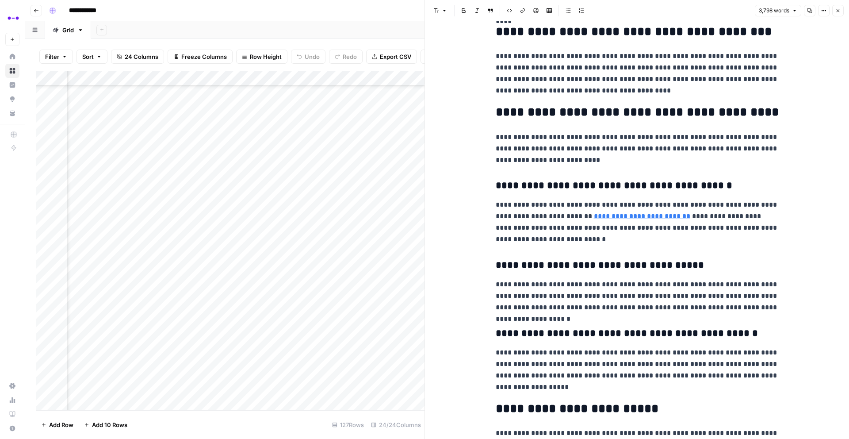
scroll to position [10333, 0]
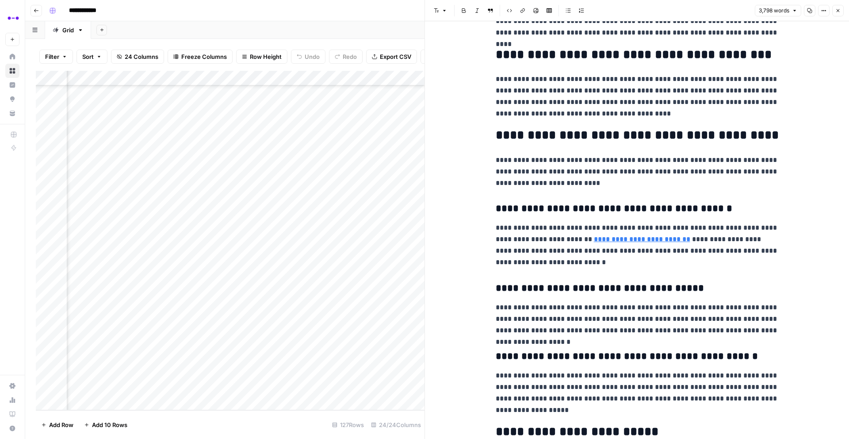
click at [626, 54] on h2 "**********" at bounding box center [637, 55] width 283 height 14
copy h2 "**********"
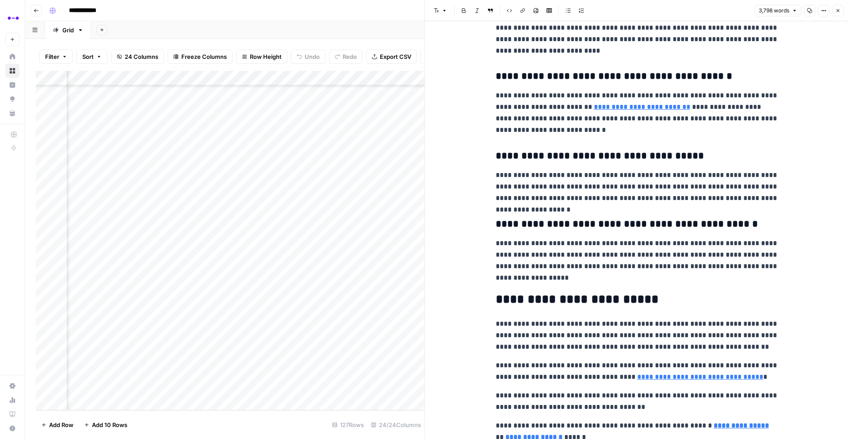
scroll to position [10465, 0]
drag, startPoint x: 577, startPoint y: 134, endPoint x: 495, endPoint y: 92, distance: 92.4
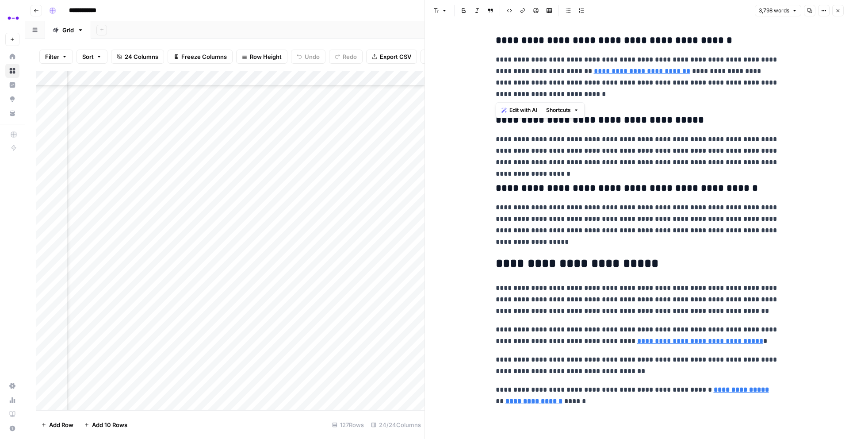
click at [840, 11] on icon "button" at bounding box center [838, 10] width 5 height 5
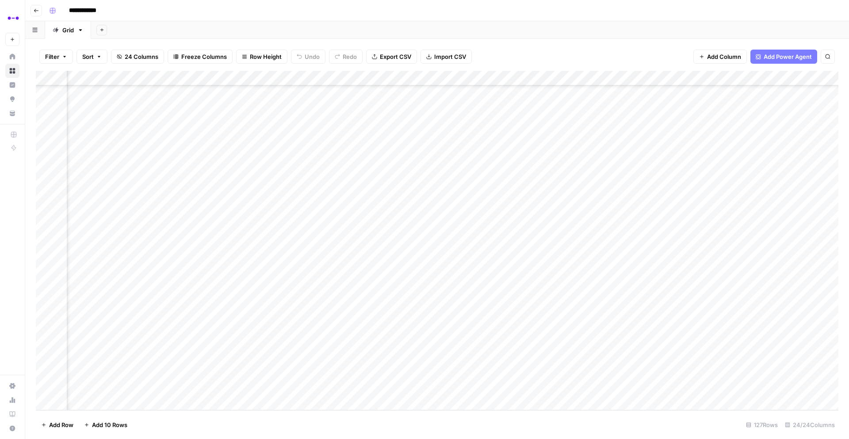
scroll to position [1600, 0]
click at [92, 130] on div "Add Column" at bounding box center [437, 240] width 803 height 339
click at [97, 182] on button "Published" at bounding box center [98, 182] width 34 height 11
click at [196, 117] on div "Add Column" at bounding box center [437, 240] width 803 height 339
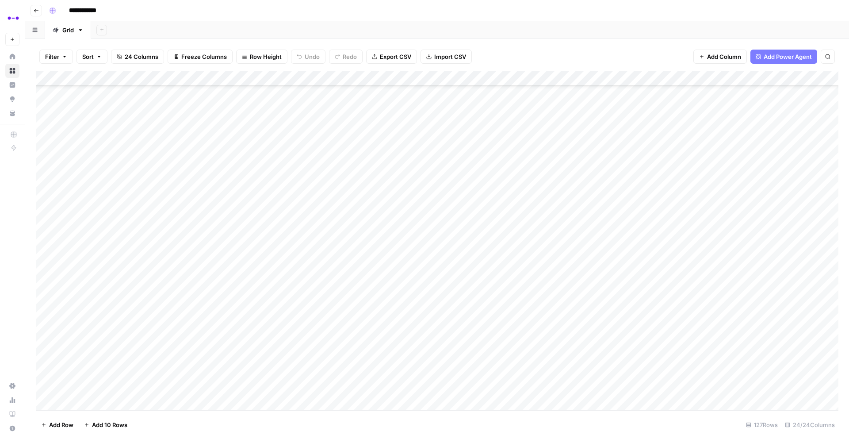
click at [303, 117] on div "Add Column" at bounding box center [437, 240] width 803 height 339
click at [301, 132] on div "Add Column" at bounding box center [437, 240] width 803 height 339
click at [296, 147] on div "Add Column" at bounding box center [437, 240] width 803 height 339
click at [296, 147] on input "**********" at bounding box center [324, 149] width 142 height 11
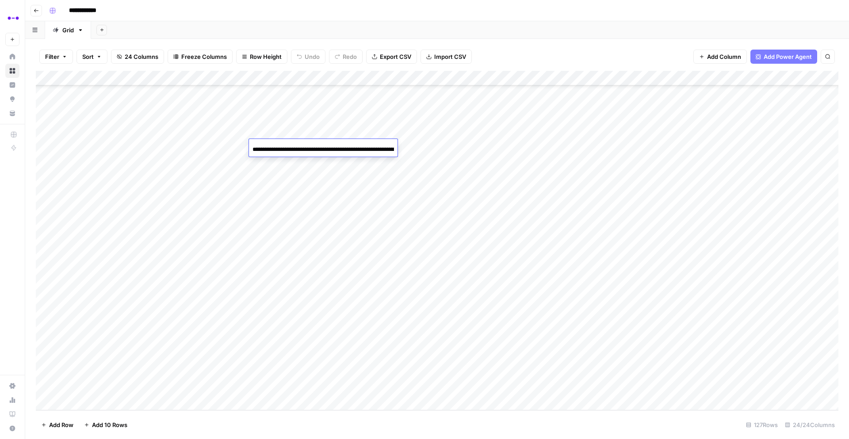
scroll to position [0, 149]
click at [308, 154] on div "**********" at bounding box center [323, 149] width 149 height 15
drag, startPoint x: 332, startPoint y: 149, endPoint x: 457, endPoint y: 150, distance: 124.8
click at [457, 150] on body "**********" at bounding box center [424, 219] width 849 height 439
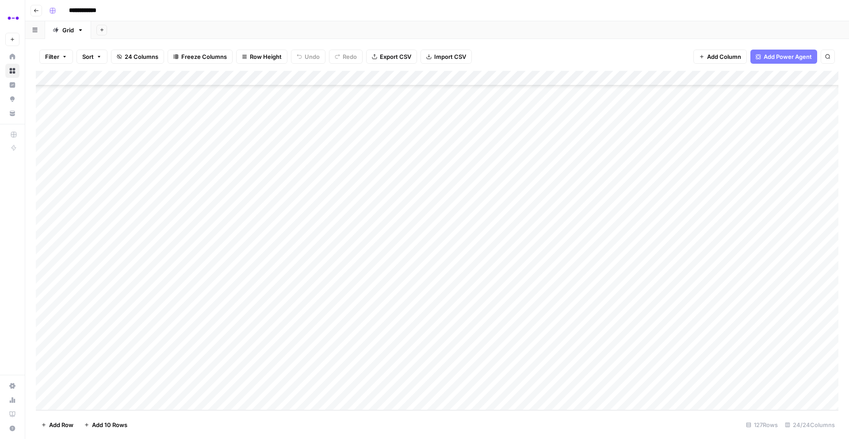
click at [517, 147] on div "Add Column" at bounding box center [437, 240] width 803 height 339
click at [698, 149] on div "Add Column" at bounding box center [437, 240] width 803 height 339
click at [698, 149] on textarea "**********" at bounding box center [748, 149] width 176 height 12
click at [698, 149] on textarea "**********" at bounding box center [757, 149] width 176 height 12
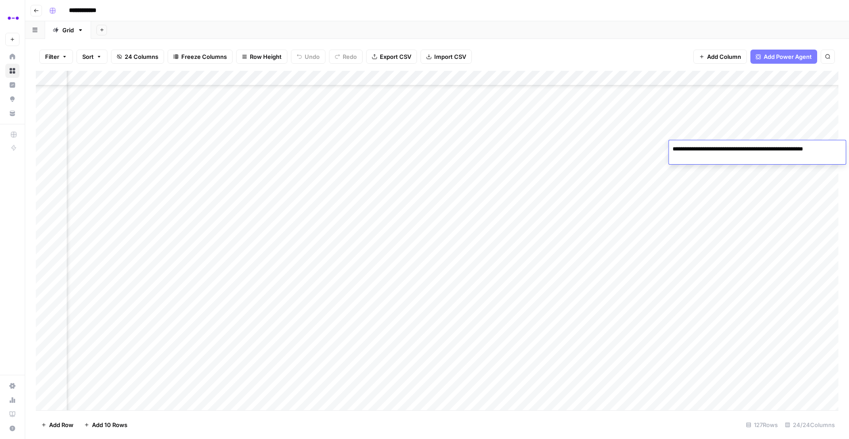
click at [576, 148] on div "Add Column" at bounding box center [437, 240] width 803 height 339
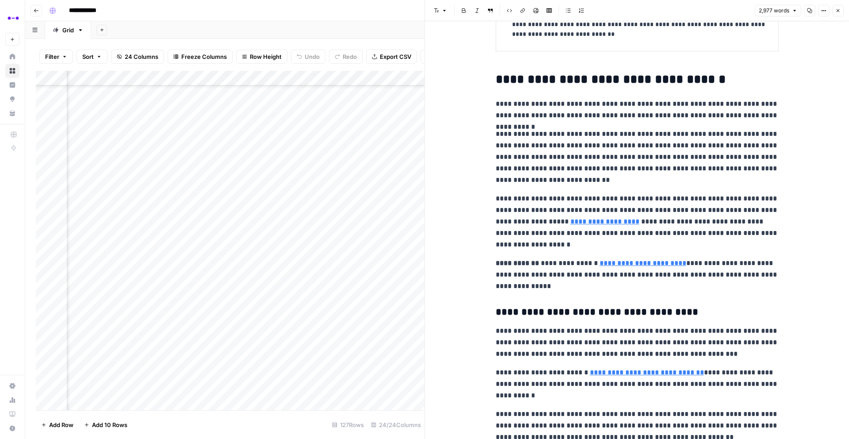
scroll to position [591, 0]
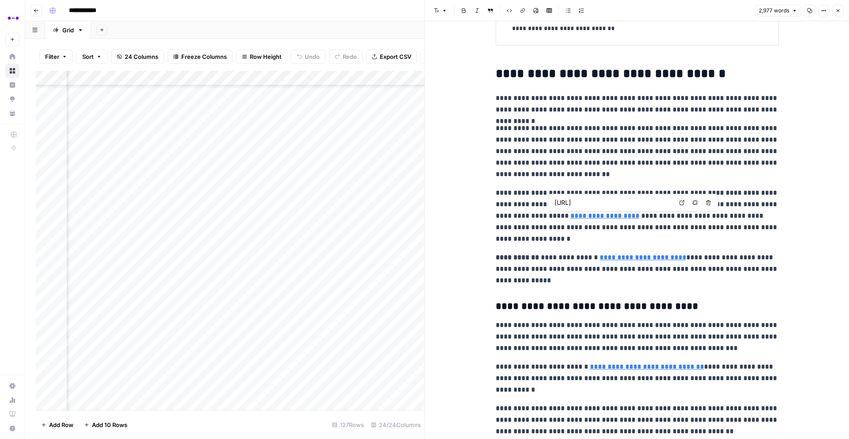
click at [591, 217] on link "**********" at bounding box center [605, 215] width 69 height 7
click at [597, 206] on input "[URL]" at bounding box center [614, 202] width 118 height 9
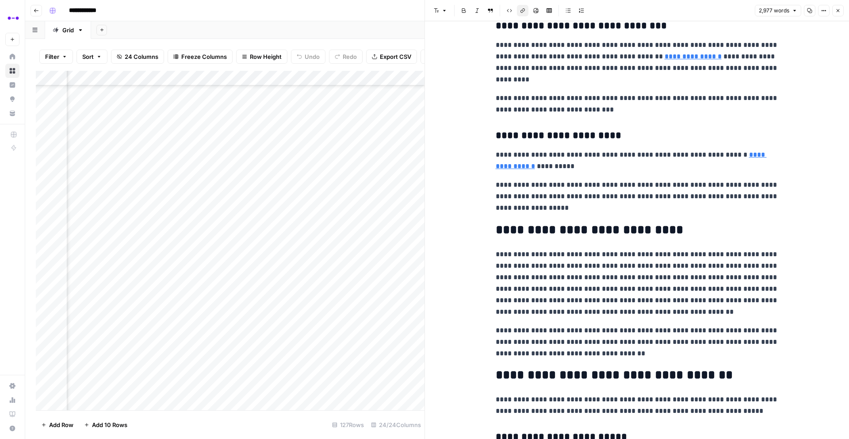
scroll to position [3842, 0]
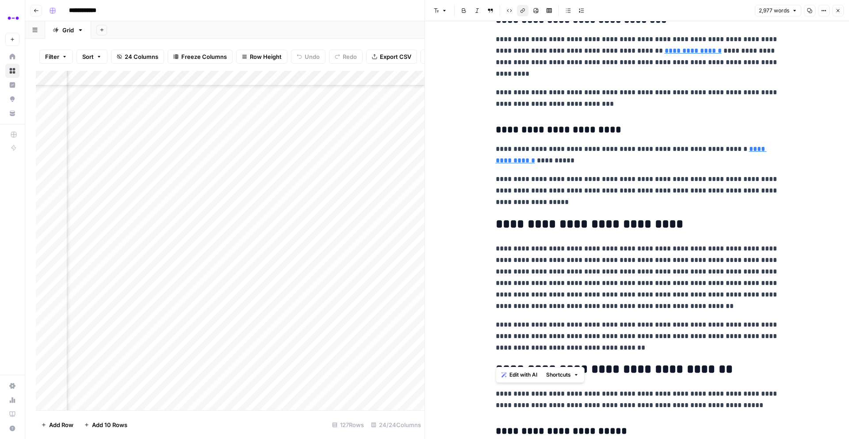
drag, startPoint x: 601, startPoint y: 362, endPoint x: 497, endPoint y: 230, distance: 167.9
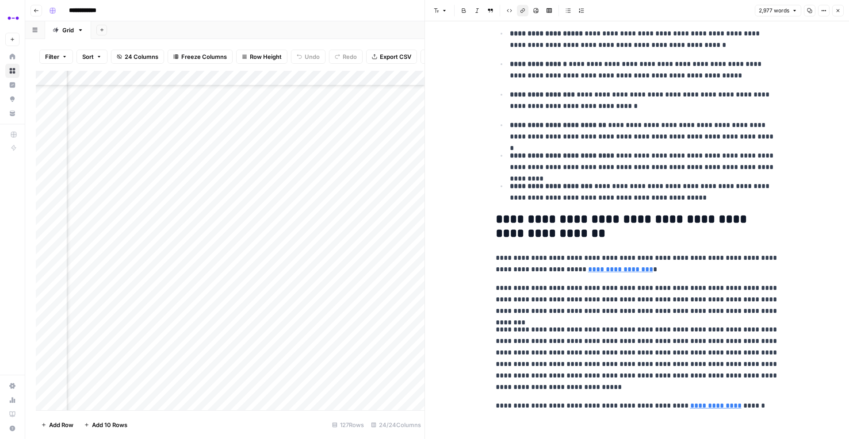
scroll to position [5145, 0]
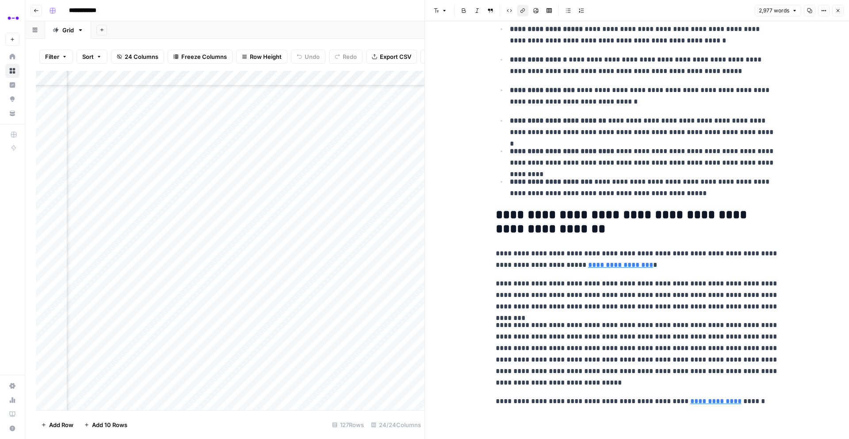
click at [588, 265] on link "**********" at bounding box center [620, 264] width 65 height 7
click at [599, 253] on input "[URL]" at bounding box center [631, 251] width 118 height 9
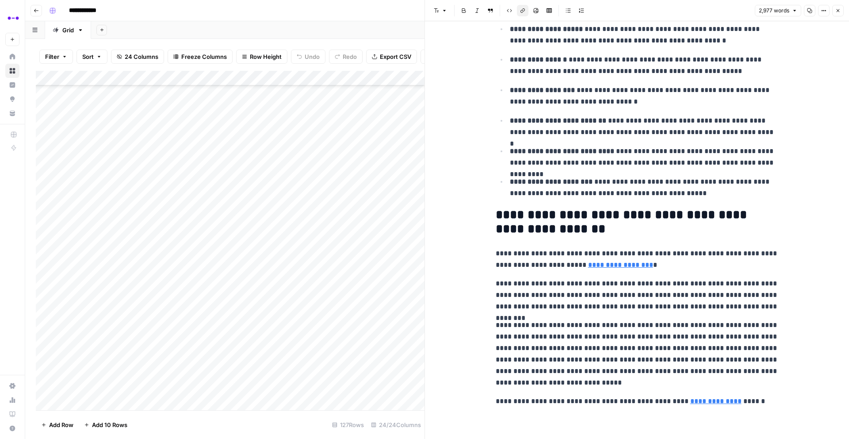
click at [125, 150] on div "Add Column" at bounding box center [230, 240] width 389 height 339
click at [108, 198] on button "Published" at bounding box center [98, 198] width 34 height 11
